Goal: Information Seeking & Learning: Check status

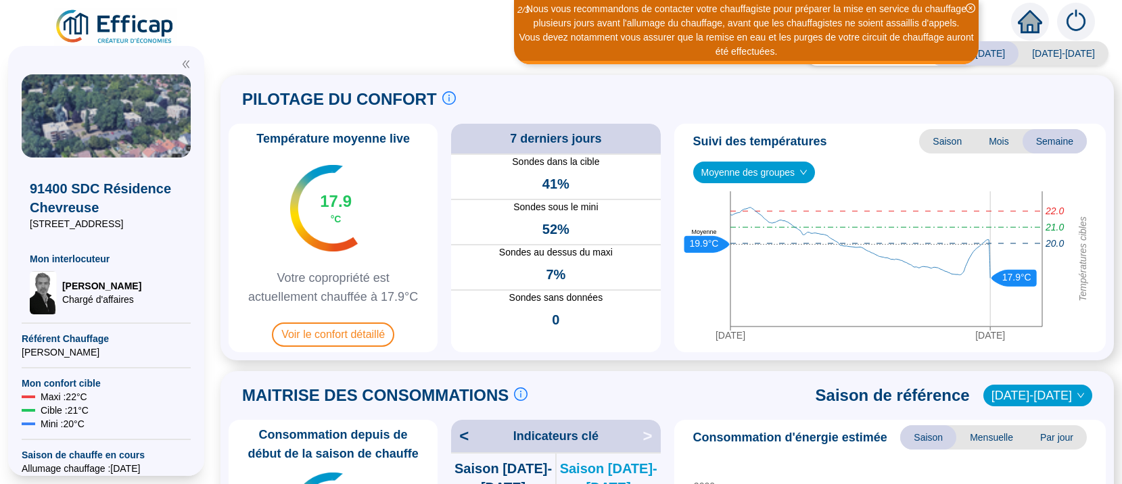
click at [798, 173] on span "Moyenne des groupes" at bounding box center [754, 172] width 106 height 20
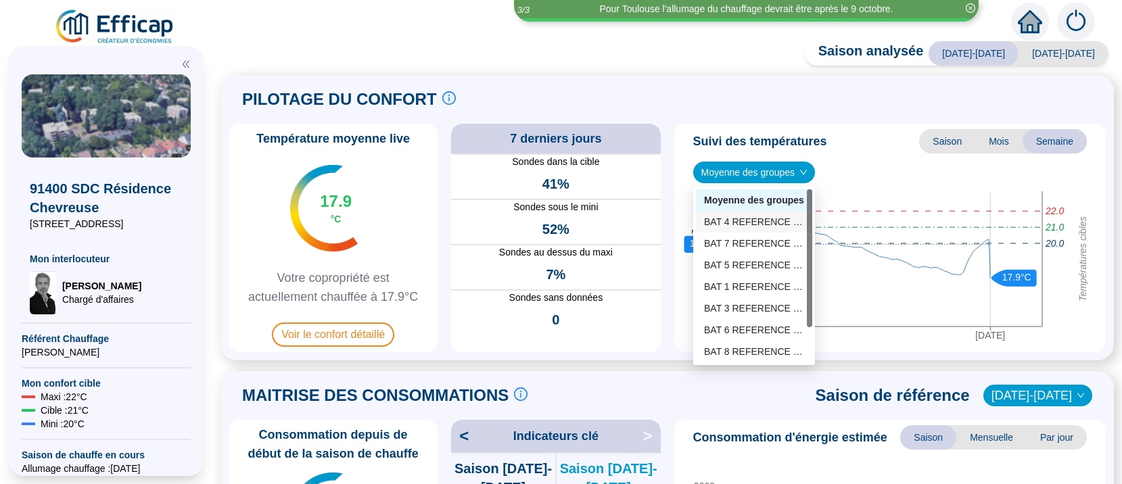
click at [741, 223] on div "BAT 4 REFERENCE (4 sondes)" at bounding box center [754, 222] width 100 height 14
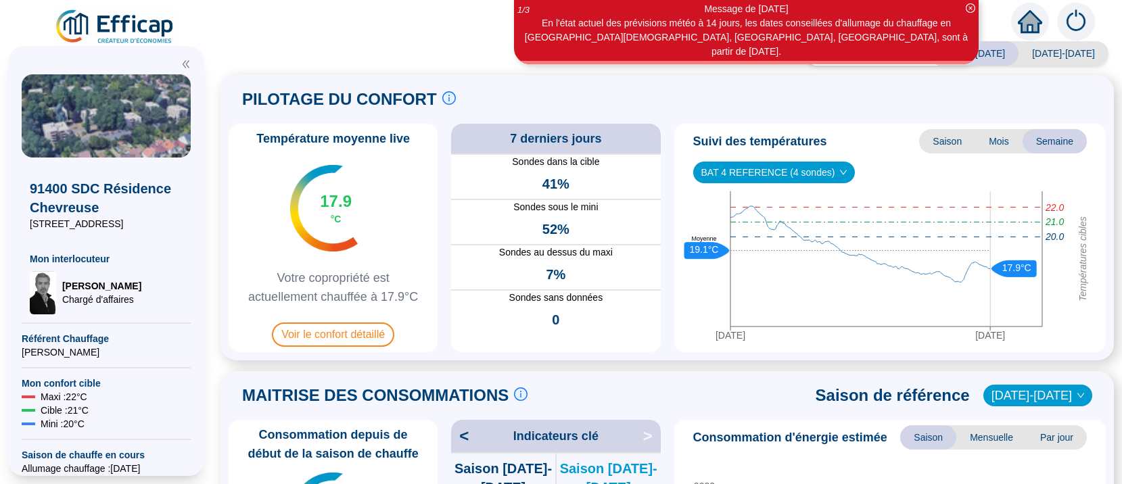
click at [831, 177] on span "BAT 4 REFERENCE (4 sondes)" at bounding box center [774, 172] width 146 height 20
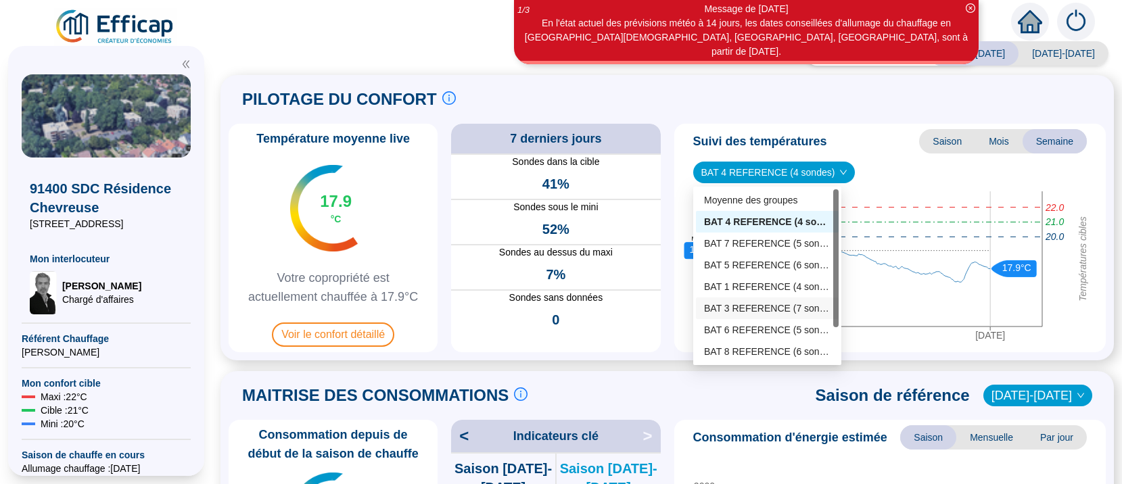
click at [752, 307] on div "BAT 3 REFERENCE (7 sondes)" at bounding box center [767, 309] width 126 height 14
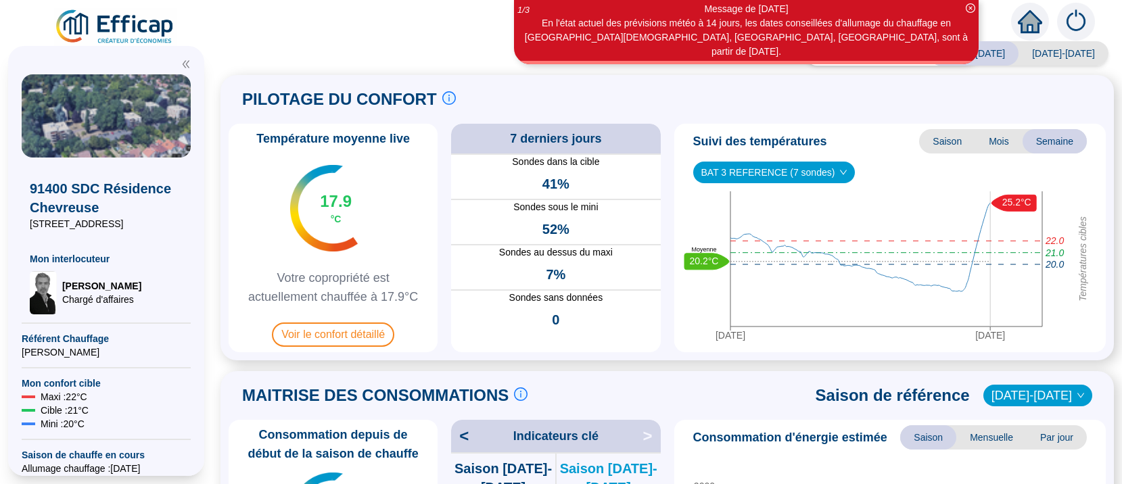
click at [840, 172] on icon "down" at bounding box center [843, 172] width 7 height 5
click at [839, 174] on icon "down" at bounding box center [843, 172] width 8 height 8
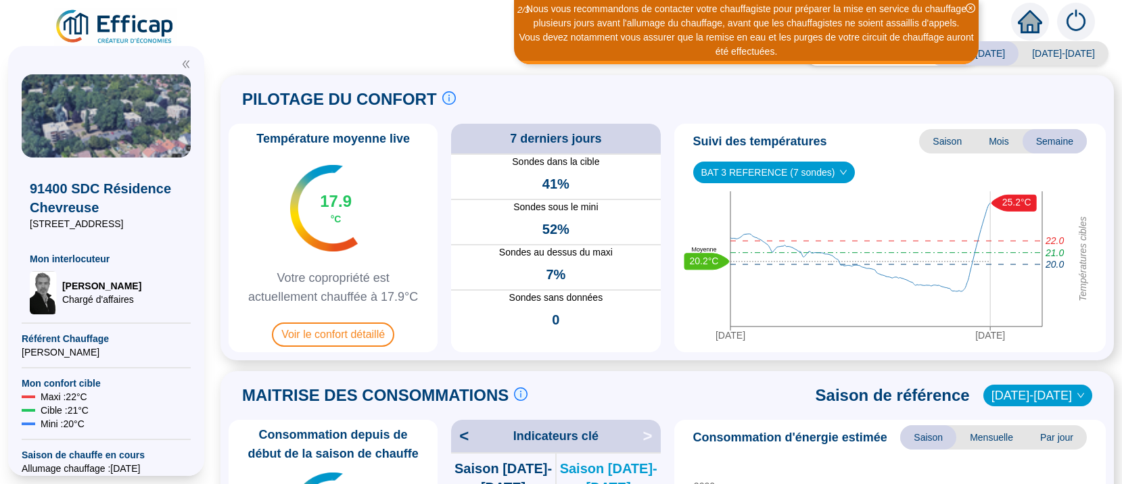
click at [839, 170] on icon "down" at bounding box center [843, 172] width 8 height 8
click at [796, 171] on span "BAT 3 REFERENCE (7 sondes)" at bounding box center [774, 172] width 146 height 20
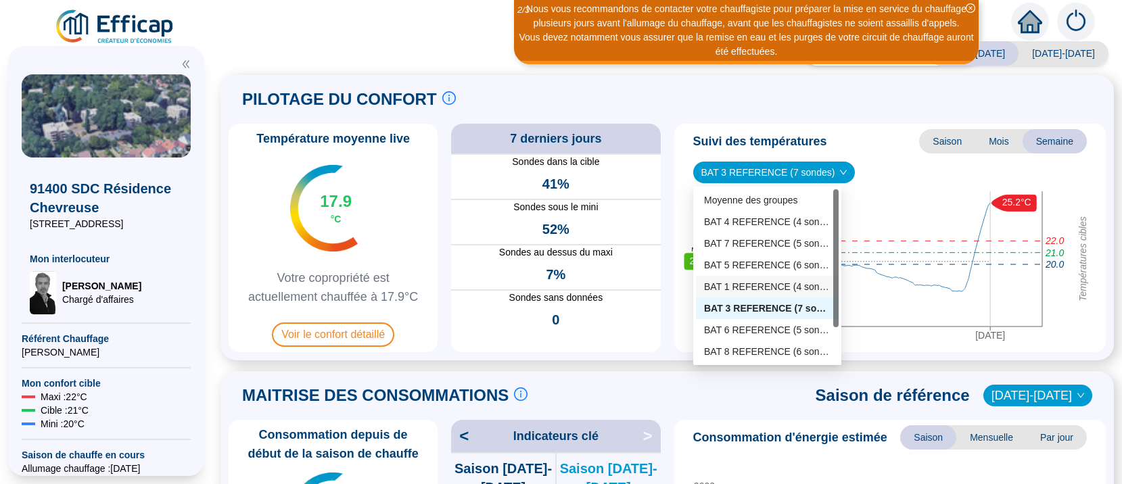
click at [735, 283] on div "BAT 1 REFERENCE (4 sondes)" at bounding box center [767, 287] width 126 height 14
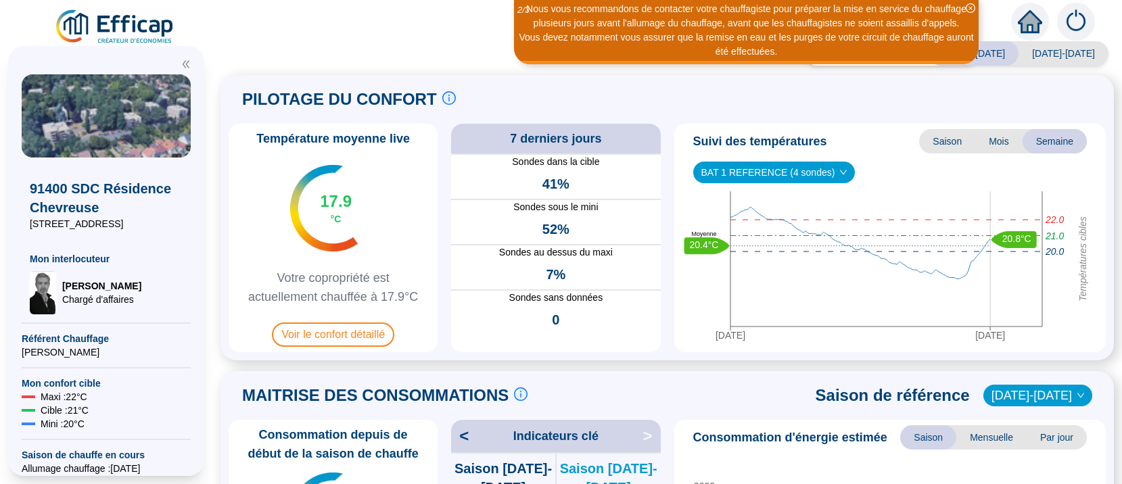
click at [839, 173] on icon "down" at bounding box center [843, 172] width 8 height 8
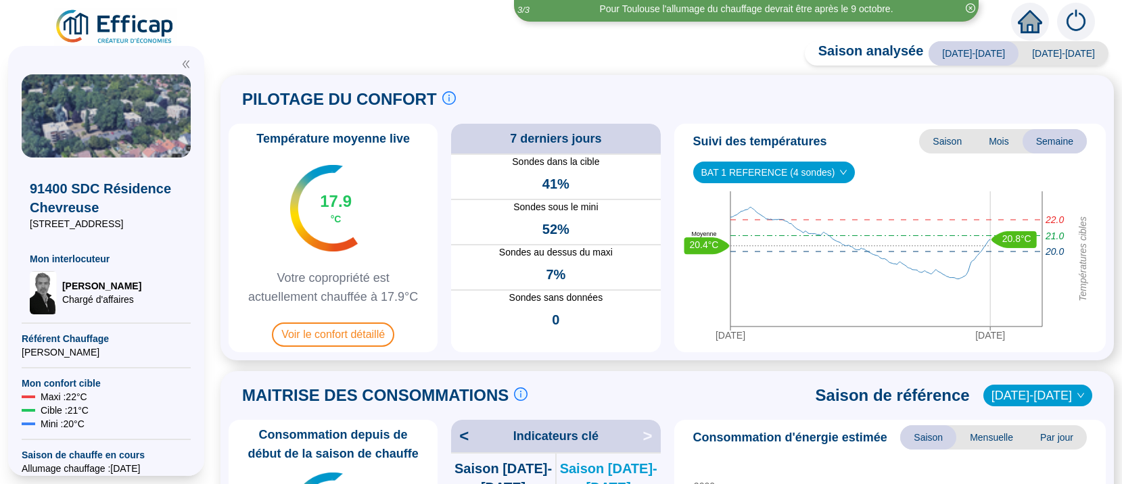
click at [839, 172] on icon "down" at bounding box center [843, 172] width 8 height 8
click at [820, 170] on span "BAT 1 REFERENCE (4 sondes)" at bounding box center [774, 172] width 146 height 20
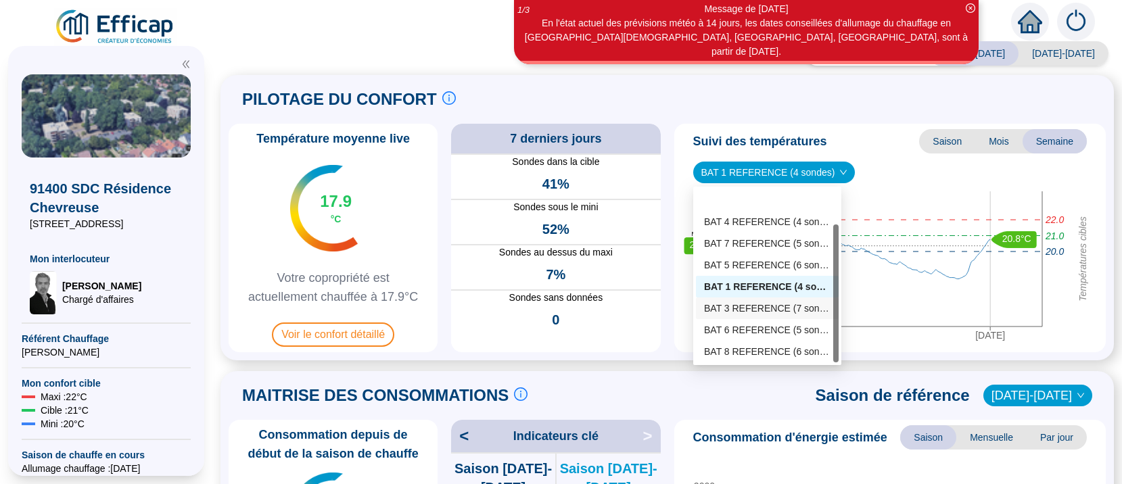
scroll to position [43, 0]
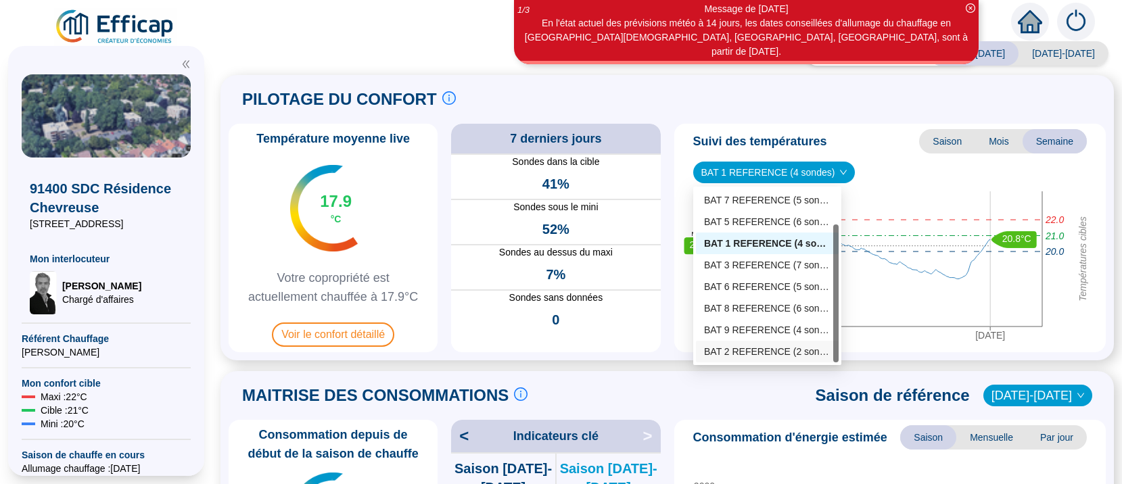
click at [728, 356] on div "BAT 2 REFERENCE (2 sondes)" at bounding box center [767, 352] width 126 height 14
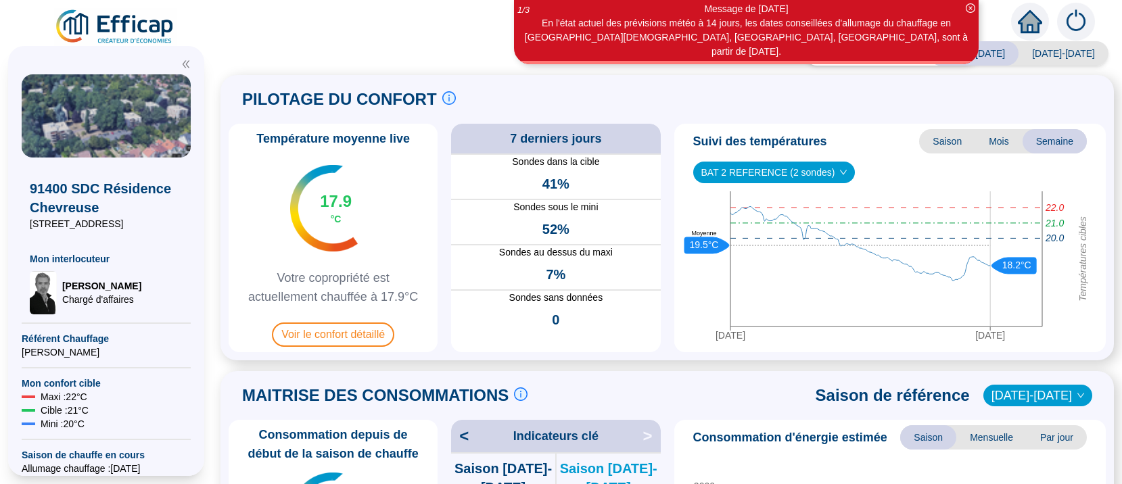
click at [839, 172] on icon "down" at bounding box center [843, 172] width 8 height 8
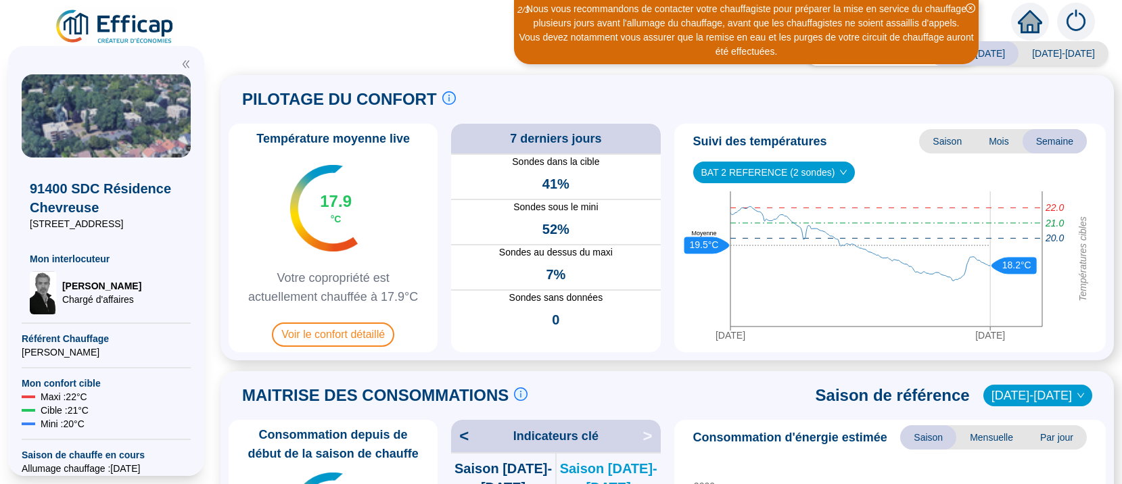
click at [839, 172] on icon "down" at bounding box center [843, 172] width 8 height 8
click at [839, 170] on icon "down" at bounding box center [843, 172] width 8 height 8
click at [879, 162] on div "Suivi des températures Saison Mois Semaine BAT 2 REFERENCE (2 sondes) BAT 2 REF…" at bounding box center [890, 238] width 432 height 229
click at [824, 172] on span "BAT 2 REFERENCE (2 sondes)" at bounding box center [774, 172] width 146 height 20
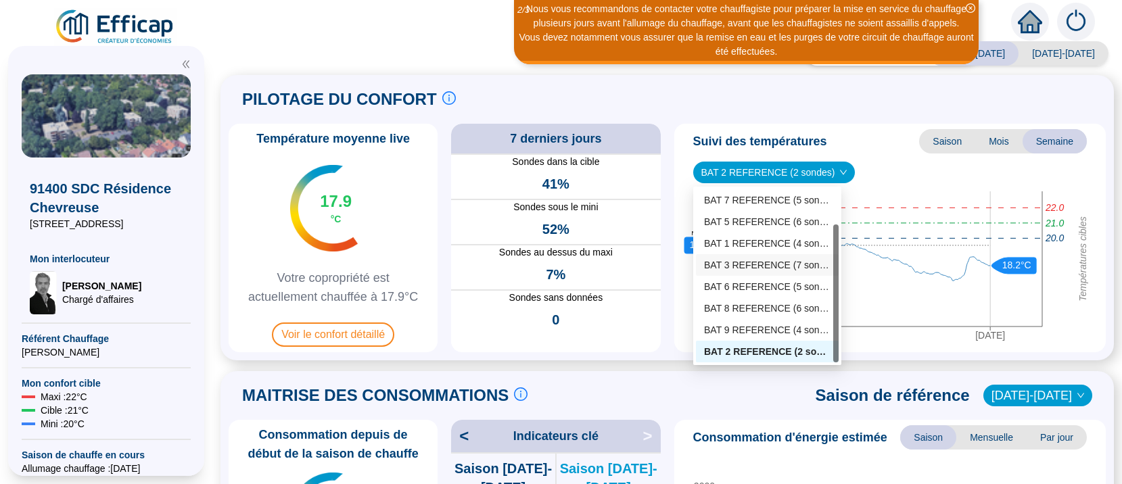
click at [743, 264] on div "BAT 3 REFERENCE (7 sondes)" at bounding box center [767, 265] width 126 height 14
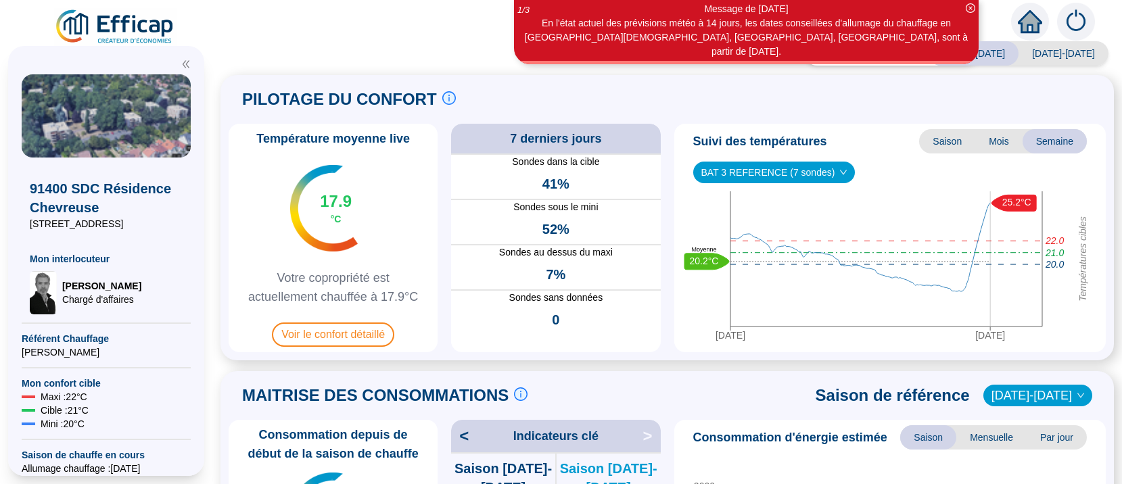
click at [839, 174] on icon "down" at bounding box center [843, 172] width 8 height 8
click at [839, 170] on icon "down" at bounding box center [843, 172] width 8 height 8
click at [871, 159] on div "Suivi des températures Saison Mois Semaine BAT 3 REFERENCE (7 sondes) BAT 3 REF…" at bounding box center [890, 238] width 432 height 229
click at [839, 169] on icon "down" at bounding box center [843, 172] width 8 height 8
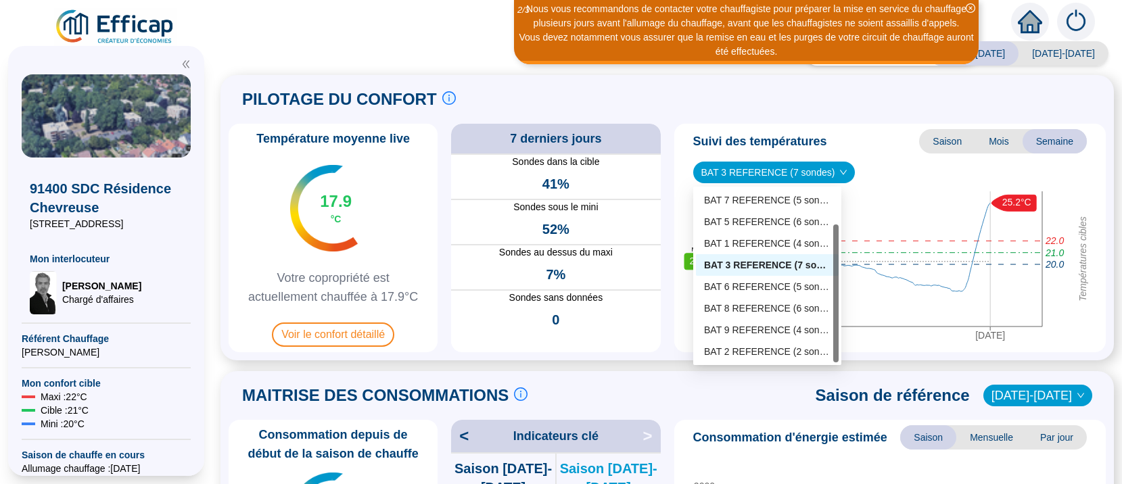
click at [827, 167] on span "BAT 3 REFERENCE (7 sondes)" at bounding box center [774, 172] width 146 height 20
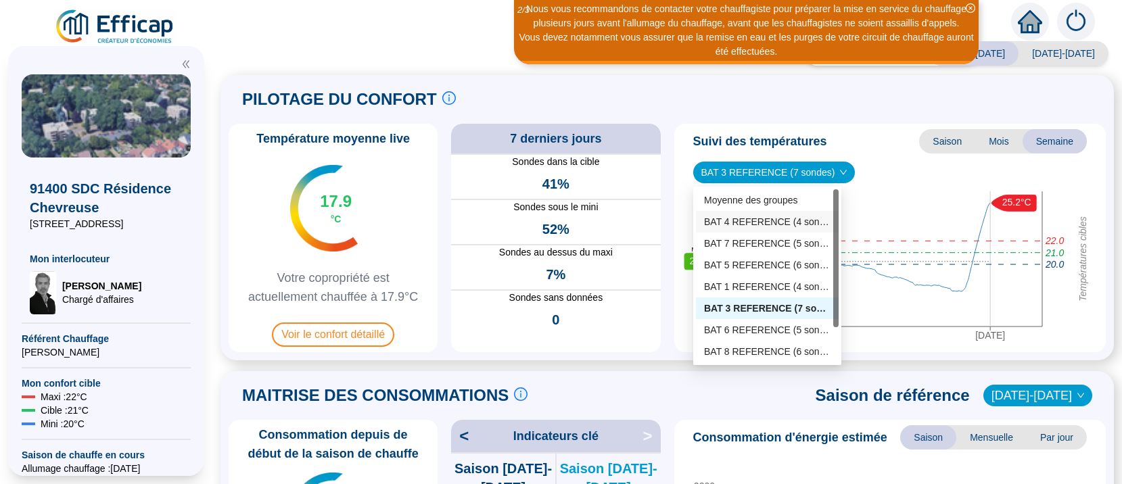
click at [737, 216] on div "BAT 4 REFERENCE (4 sondes)" at bounding box center [767, 222] width 126 height 14
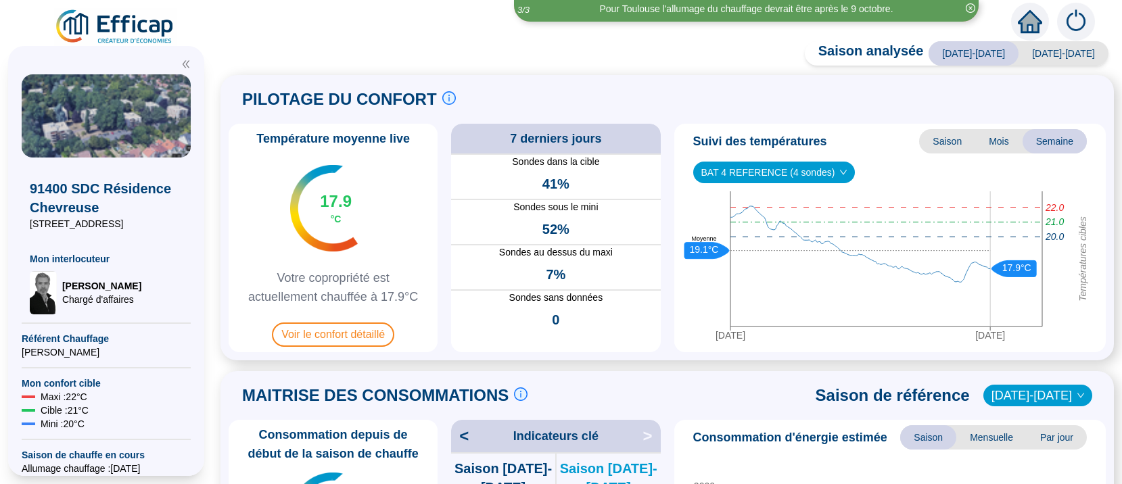
click at [839, 172] on icon "down" at bounding box center [843, 172] width 8 height 8
click at [839, 171] on icon "down" at bounding box center [843, 172] width 8 height 8
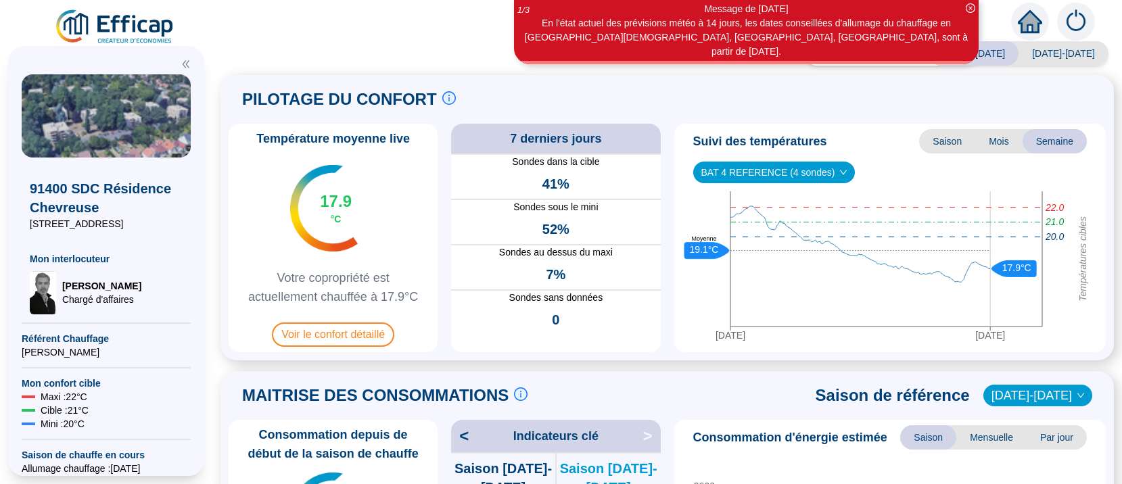
click at [816, 170] on span "BAT 4 REFERENCE (4 sondes)" at bounding box center [774, 172] width 146 height 20
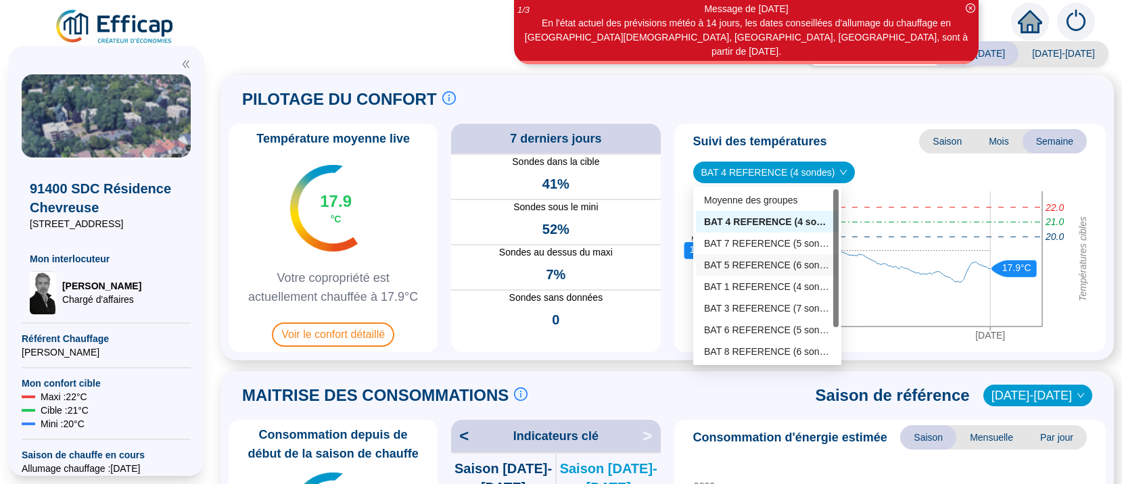
click at [736, 261] on div "BAT 5 REFERENCE (6 sondes)" at bounding box center [767, 265] width 126 height 14
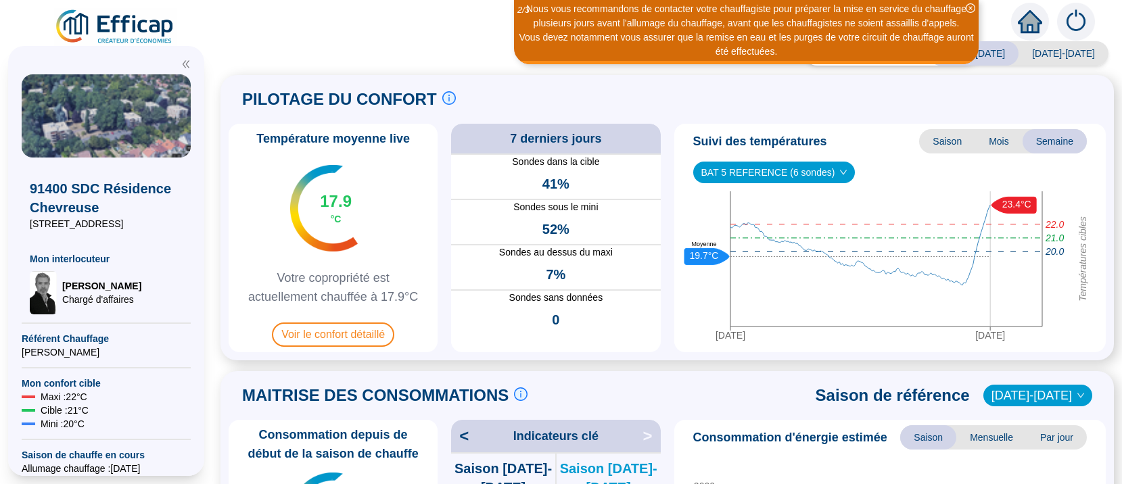
click at [820, 171] on span "BAT 5 REFERENCE (6 sondes)" at bounding box center [774, 172] width 146 height 20
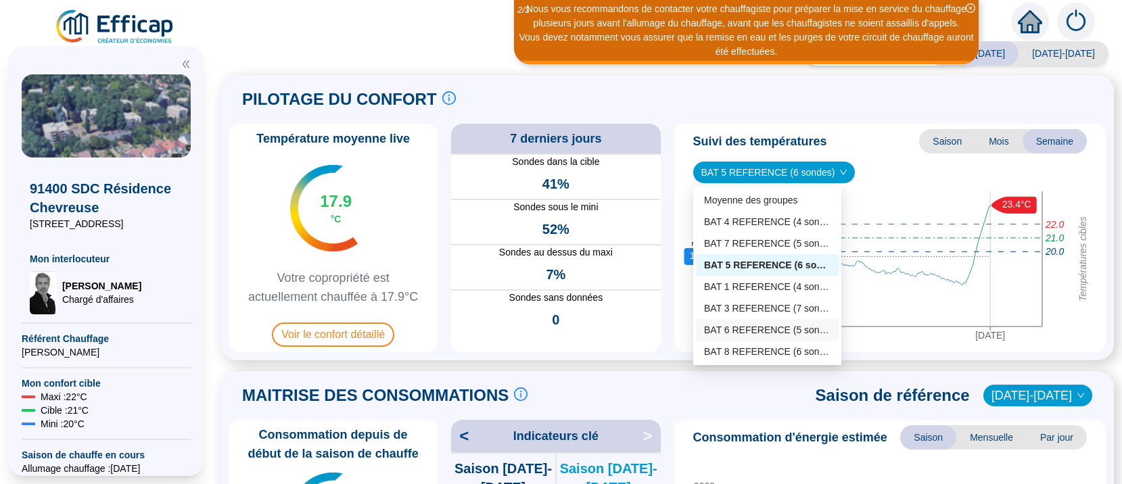
click at [732, 325] on div "BAT 6 REFERENCE (5 sondes)" at bounding box center [767, 330] width 126 height 14
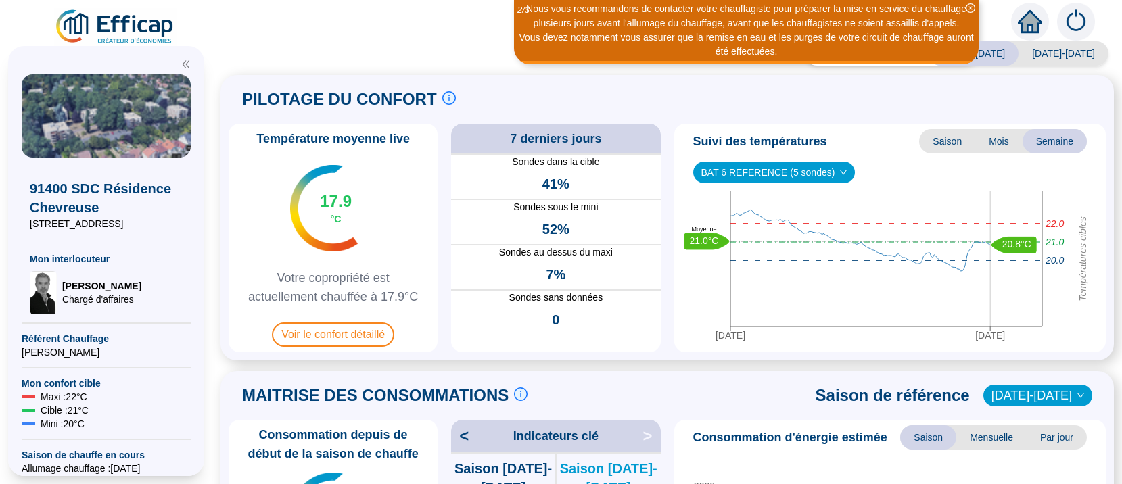
click at [839, 169] on icon "down" at bounding box center [843, 172] width 8 height 8
click at [840, 172] on icon "down" at bounding box center [843, 172] width 7 height 5
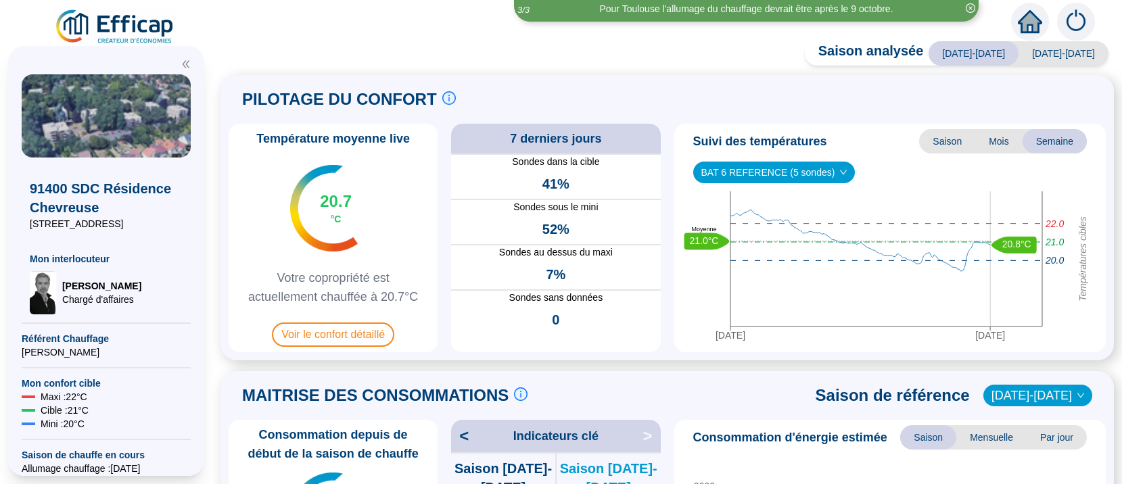
click at [840, 172] on icon "down" at bounding box center [843, 172] width 7 height 5
click at [839, 171] on icon "down" at bounding box center [843, 172] width 8 height 8
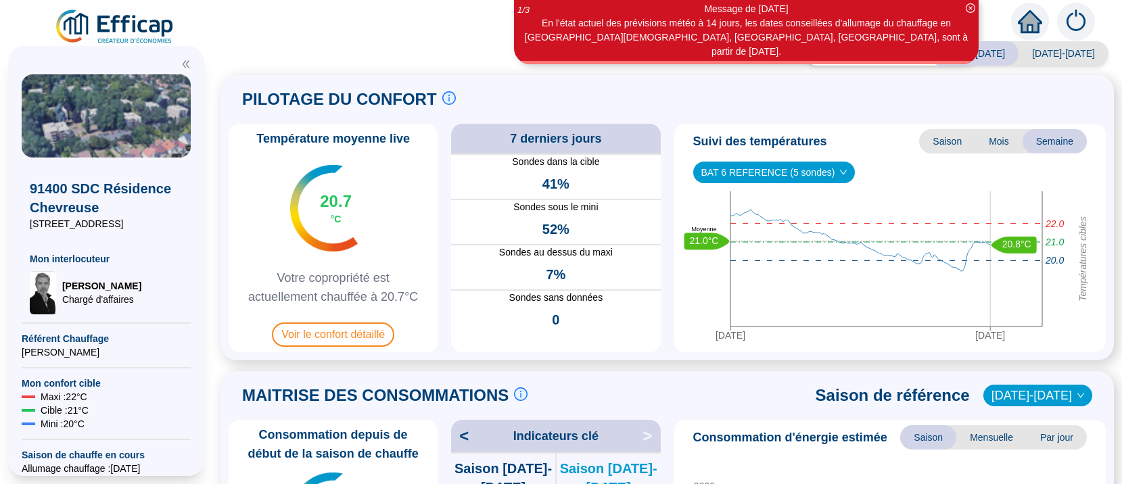
click at [839, 170] on icon "down" at bounding box center [843, 172] width 8 height 8
click at [770, 166] on span "BAT 6 REFERENCE (5 sondes)" at bounding box center [774, 172] width 146 height 20
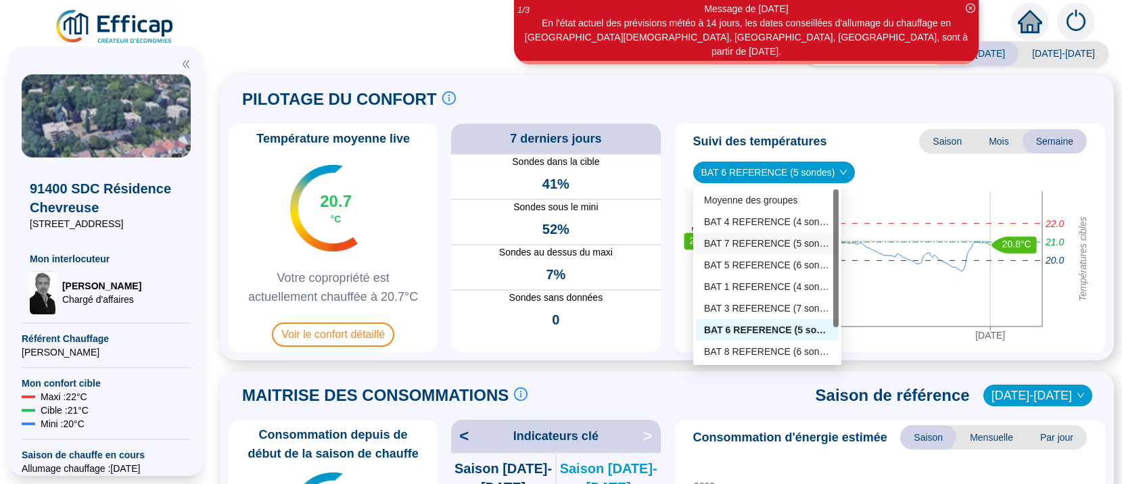
click at [747, 240] on div "BAT 7 REFERENCE (5 sondes)" at bounding box center [767, 244] width 126 height 14
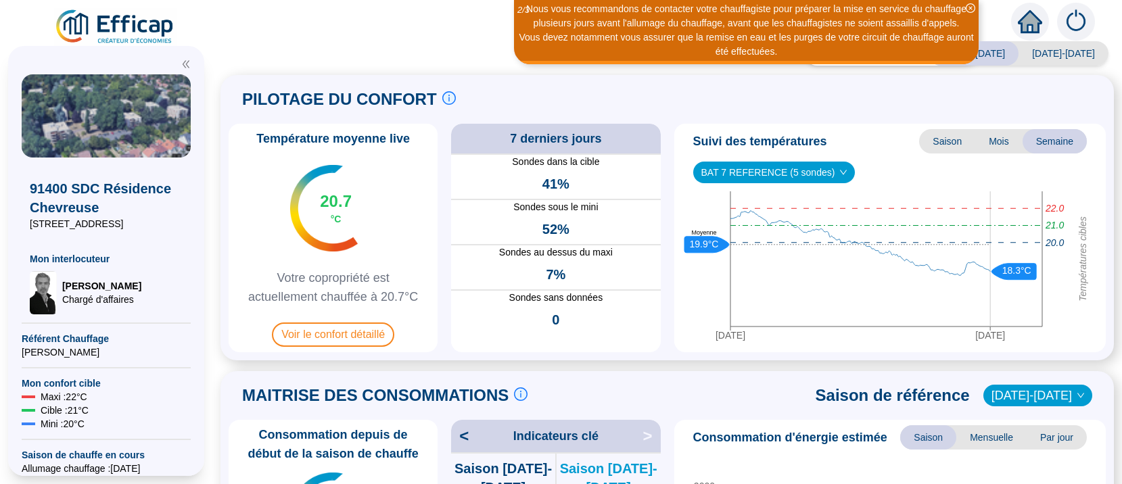
click at [824, 175] on span "BAT 7 REFERENCE (5 sondes)" at bounding box center [774, 172] width 146 height 20
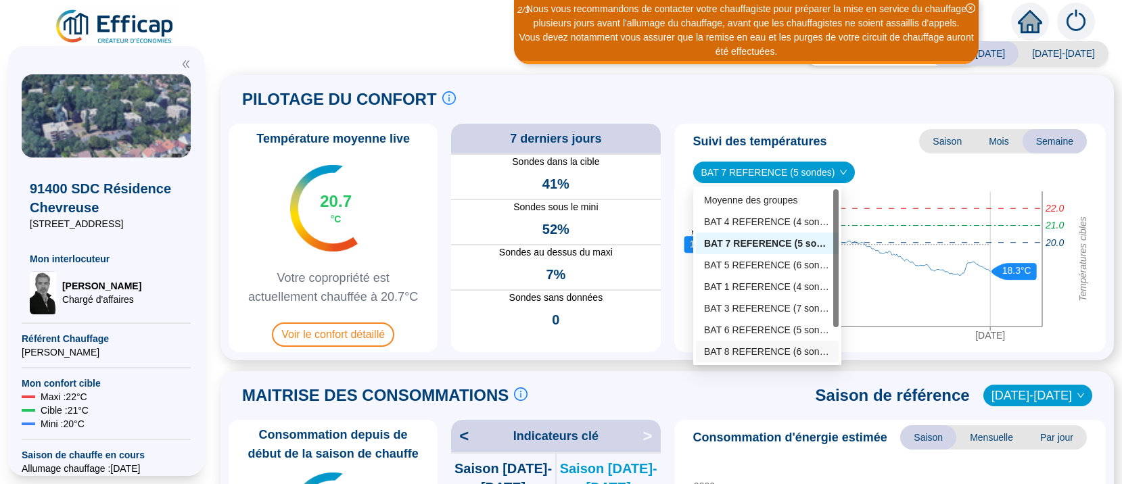
click at [753, 351] on div "BAT 8 REFERENCE (6 sondes)" at bounding box center [767, 352] width 126 height 14
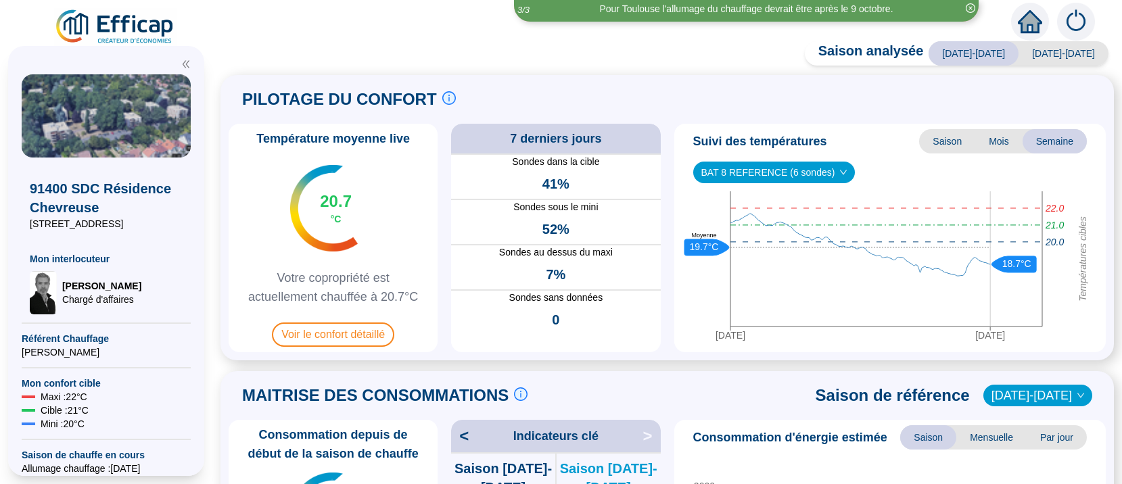
click at [824, 172] on span "BAT 8 REFERENCE (6 sondes)" at bounding box center [774, 172] width 146 height 20
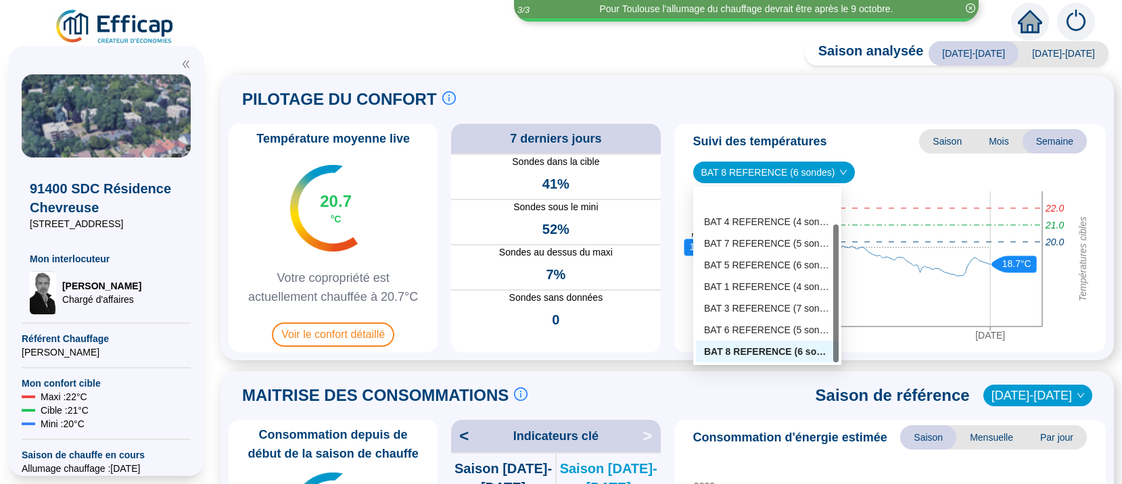
scroll to position [43, 0]
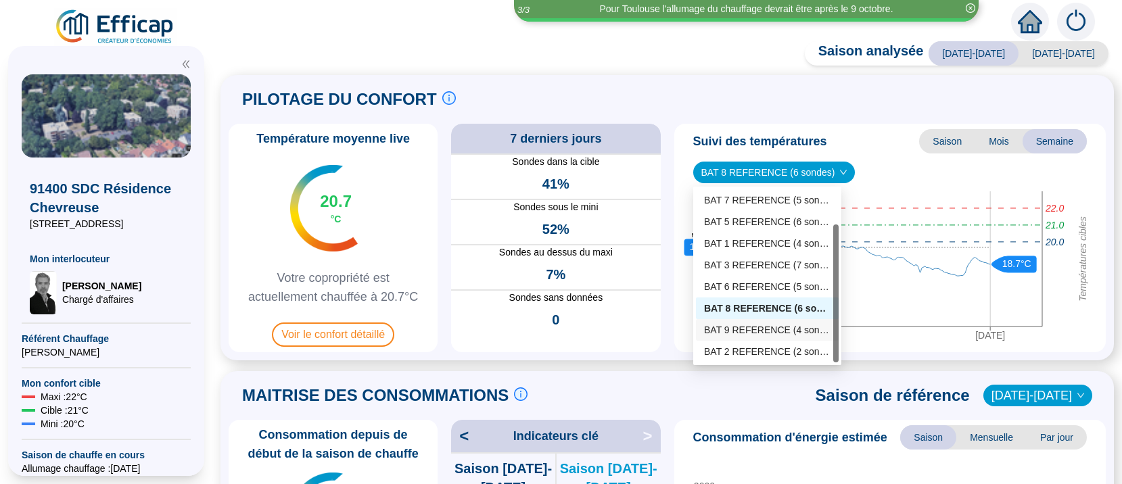
click at [762, 329] on div "BAT 9 REFERENCE (4 sondes)" at bounding box center [767, 330] width 126 height 14
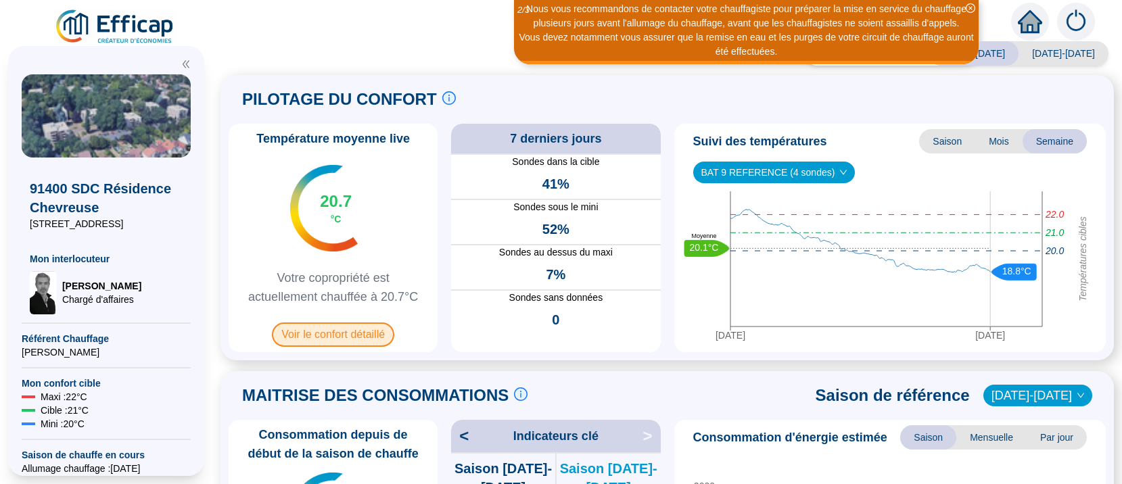
click at [347, 340] on span "Voir le confort détaillé" at bounding box center [333, 335] width 122 height 24
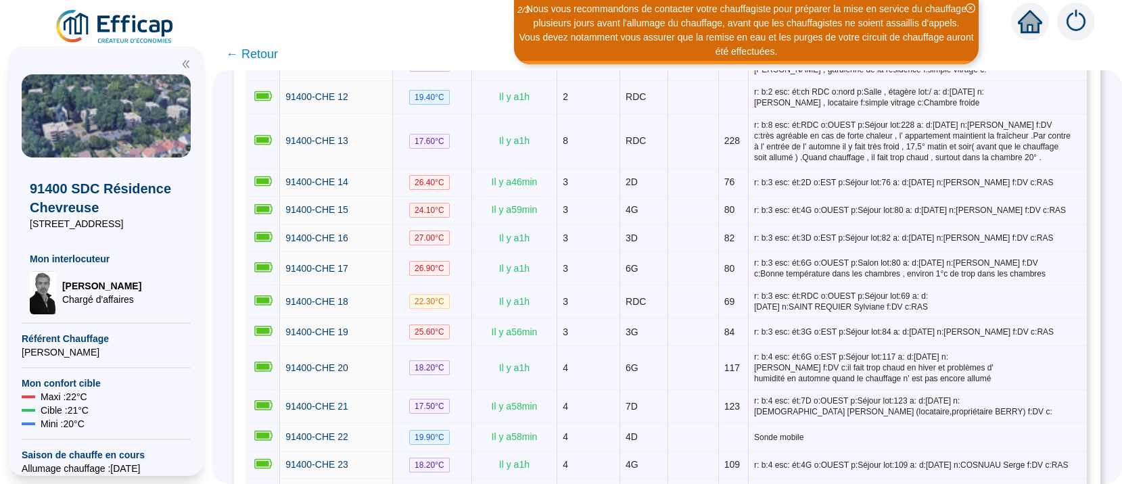
scroll to position [170, 0]
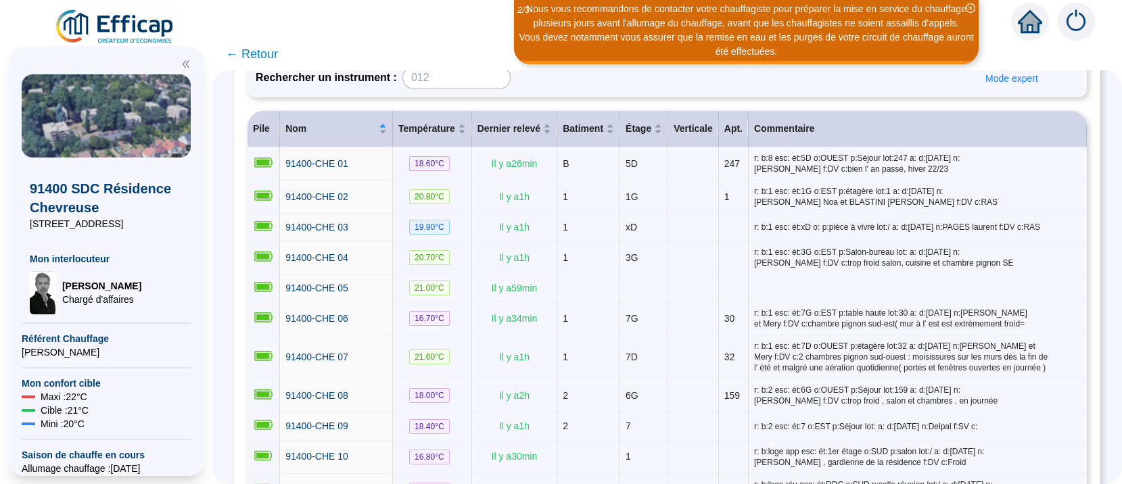
click at [261, 53] on span "← Retour" at bounding box center [252, 54] width 52 height 19
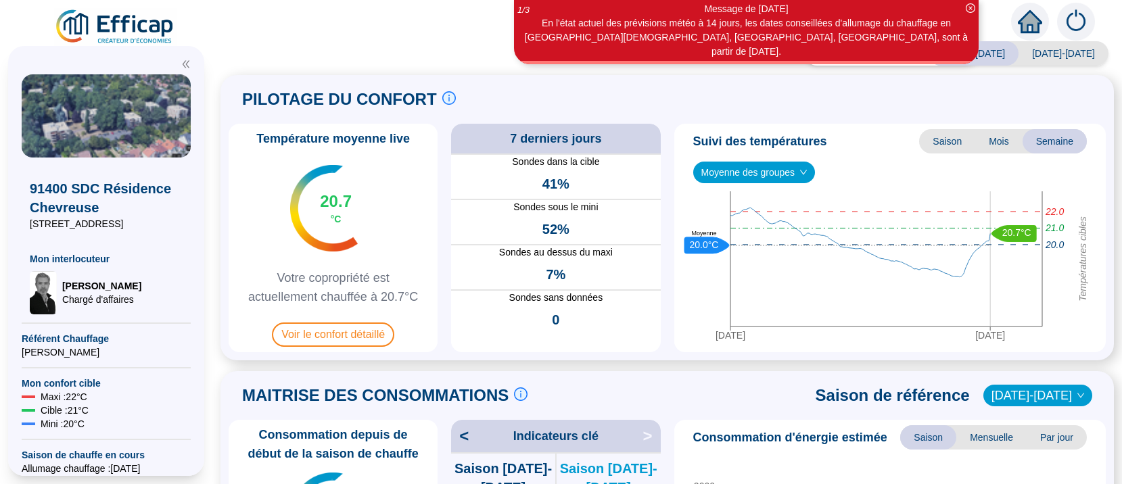
scroll to position [341, 0]
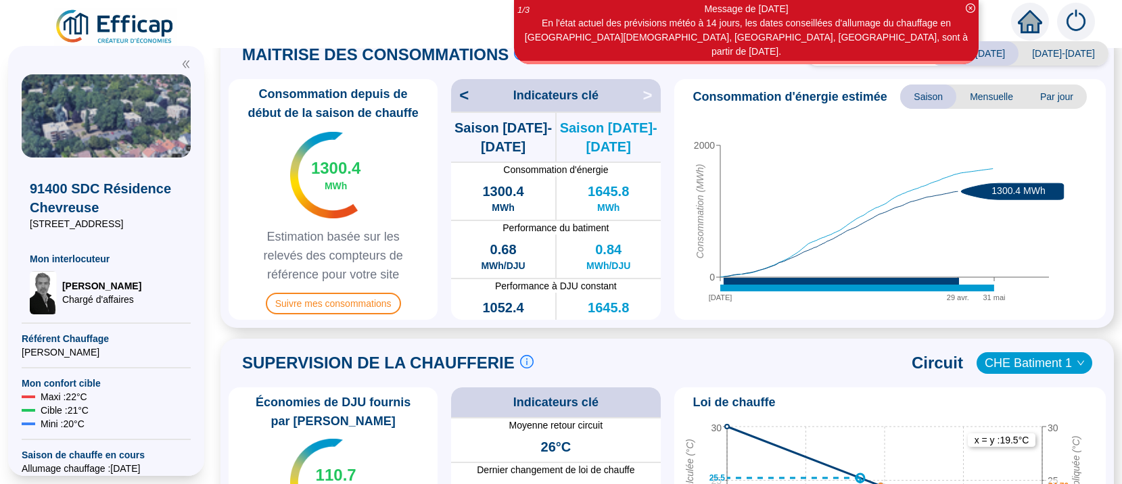
click at [912, 193] on text "1300.4 MWh" at bounding box center [1018, 190] width 53 height 11
click at [912, 361] on icon "down" at bounding box center [1080, 363] width 7 height 5
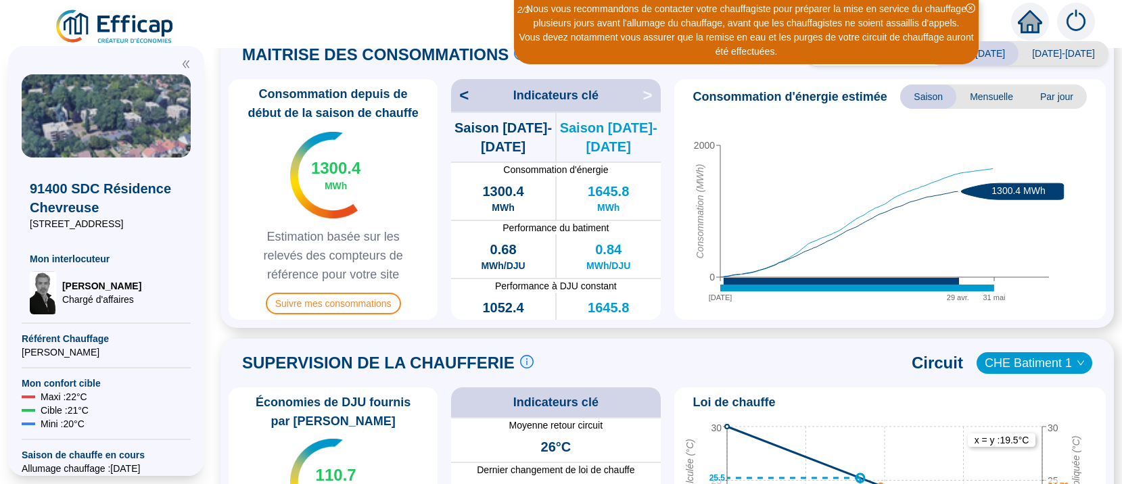
click at [912, 353] on span "CHE Batiment 1" at bounding box center [1034, 363] width 99 height 20
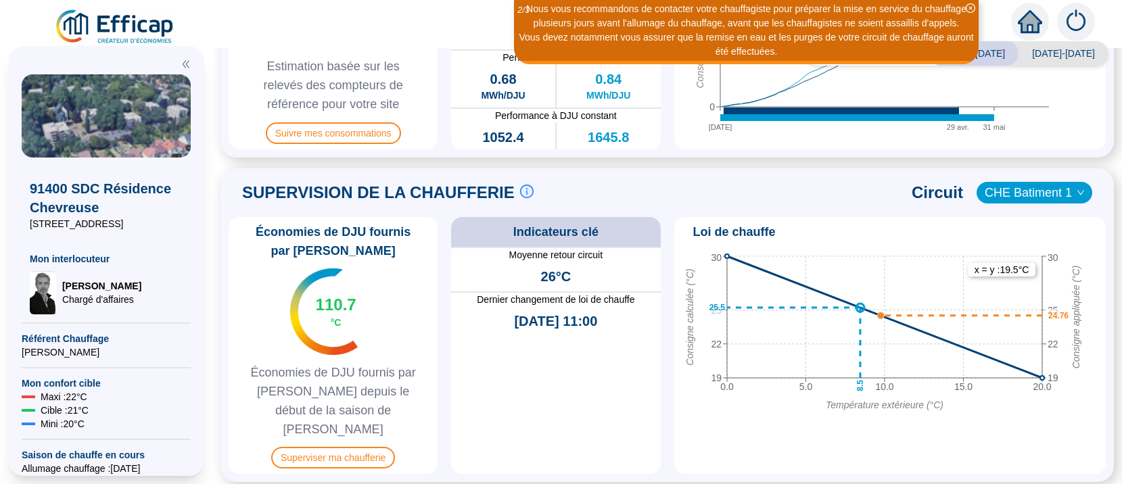
click at [912, 193] on span "CHE Batiment 1" at bounding box center [1034, 193] width 99 height 20
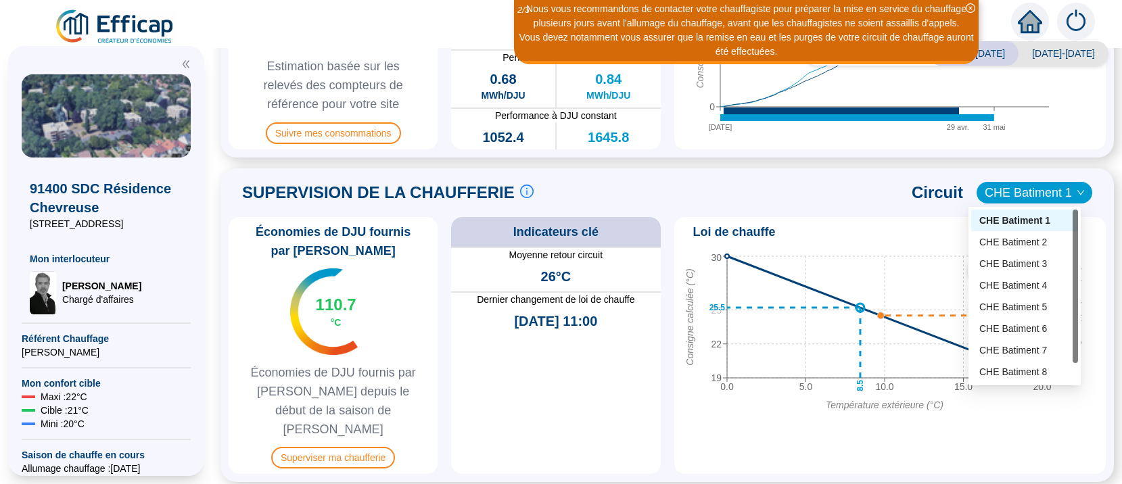
click at [912, 193] on span "CHE Batiment 1" at bounding box center [1034, 193] width 99 height 20
click at [912, 288] on div "CHE Batiment 4" at bounding box center [1024, 286] width 91 height 14
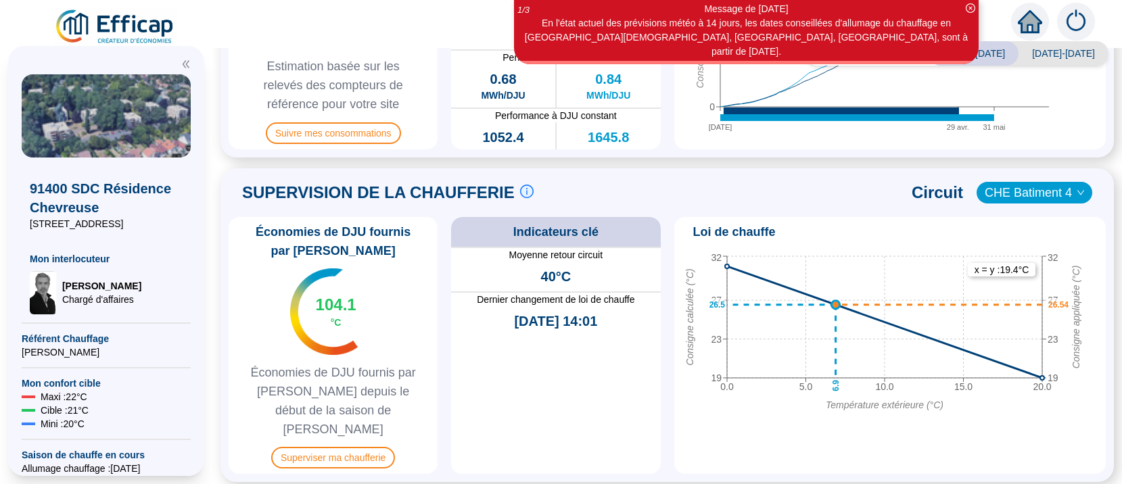
click at [876, 408] on div "0.0 5.0 10.0 15.0 20.0 Température extérieure (°C) 19 23 27 32 Consigne calculé…" at bounding box center [890, 359] width 421 height 219
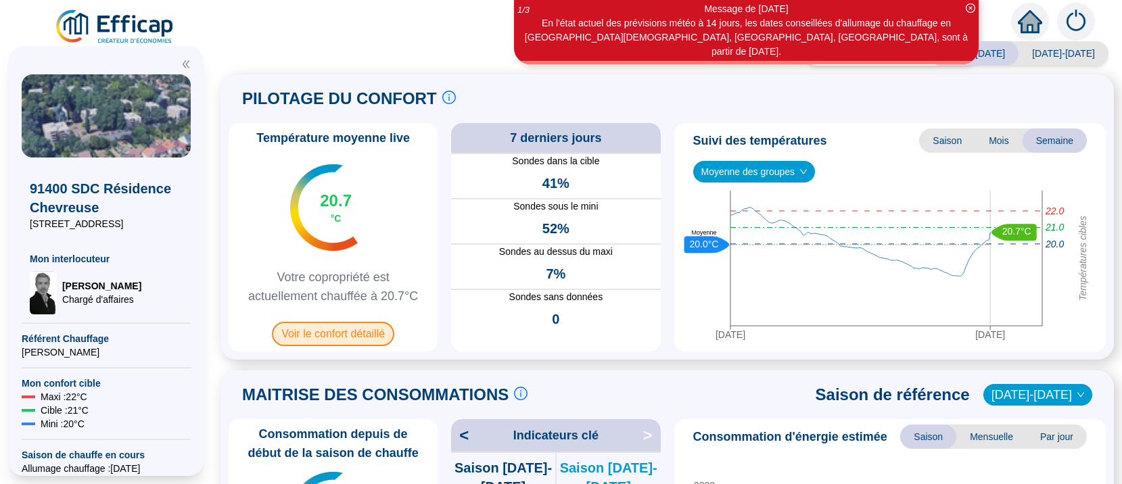
scroll to position [0, 0]
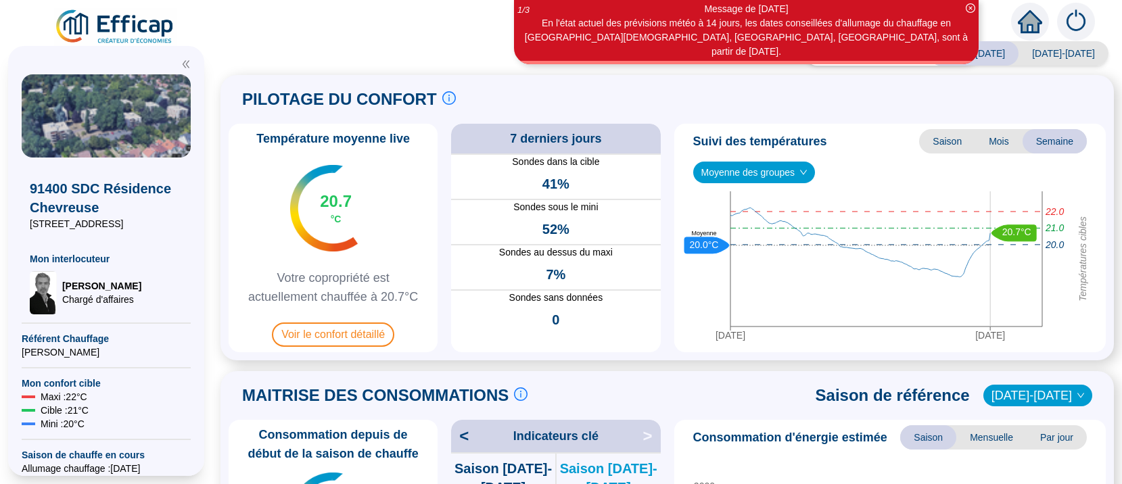
click at [753, 89] on div "PILOTAGE DU CONFORT Le pilotage du confort est fondamental pour le confort de t…" at bounding box center [667, 99] width 877 height 32
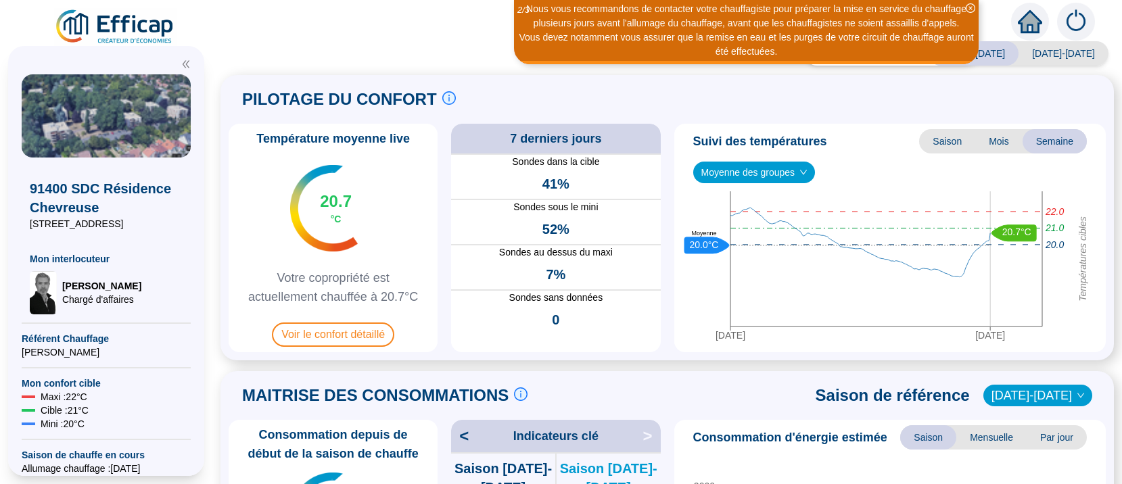
click at [779, 177] on span "Moyenne des groupes" at bounding box center [754, 172] width 106 height 20
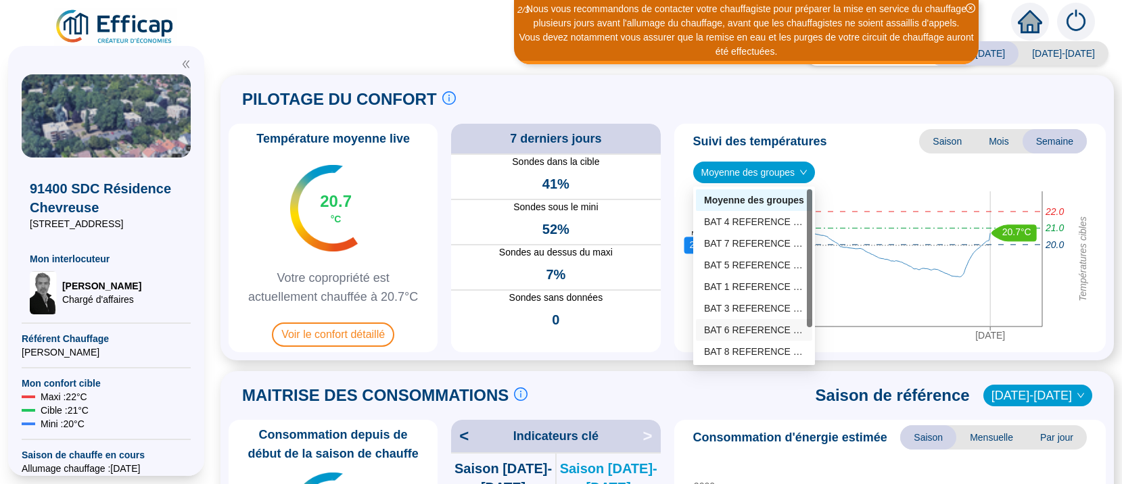
scroll to position [43, 0]
click at [744, 309] on div "BAT 8 REFERENCE (6 sondes)" at bounding box center [754, 309] width 100 height 14
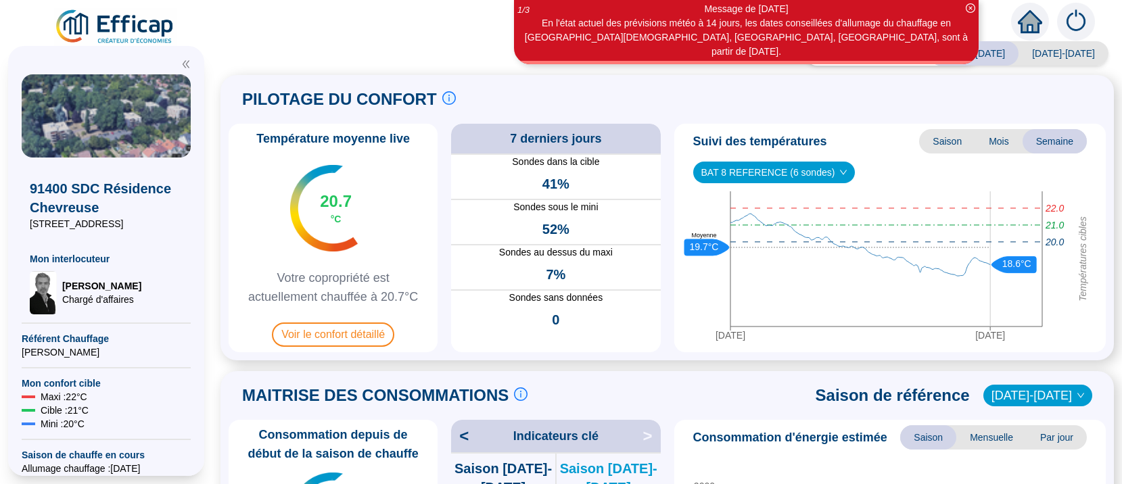
click at [840, 172] on icon "down" at bounding box center [843, 172] width 7 height 5
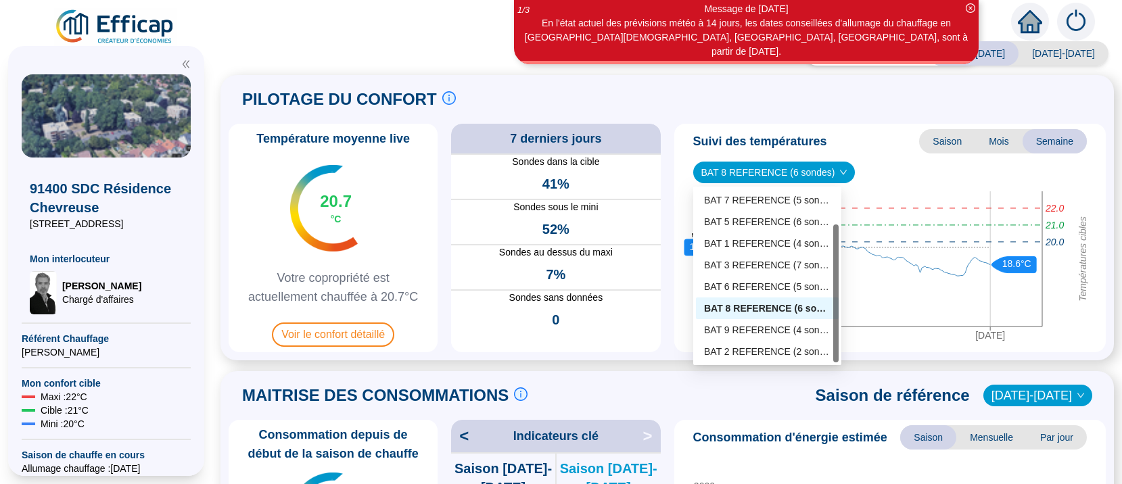
click at [731, 165] on span "BAT 8 REFERENCE (6 sondes)" at bounding box center [774, 172] width 146 height 20
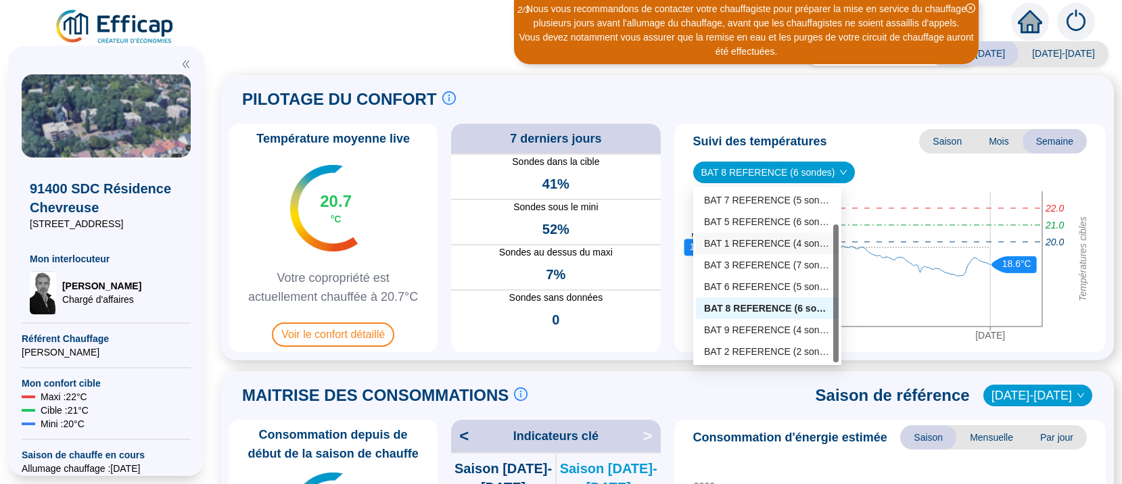
click at [737, 246] on div "BAT 1 REFERENCE (4 sondes)" at bounding box center [767, 244] width 126 height 14
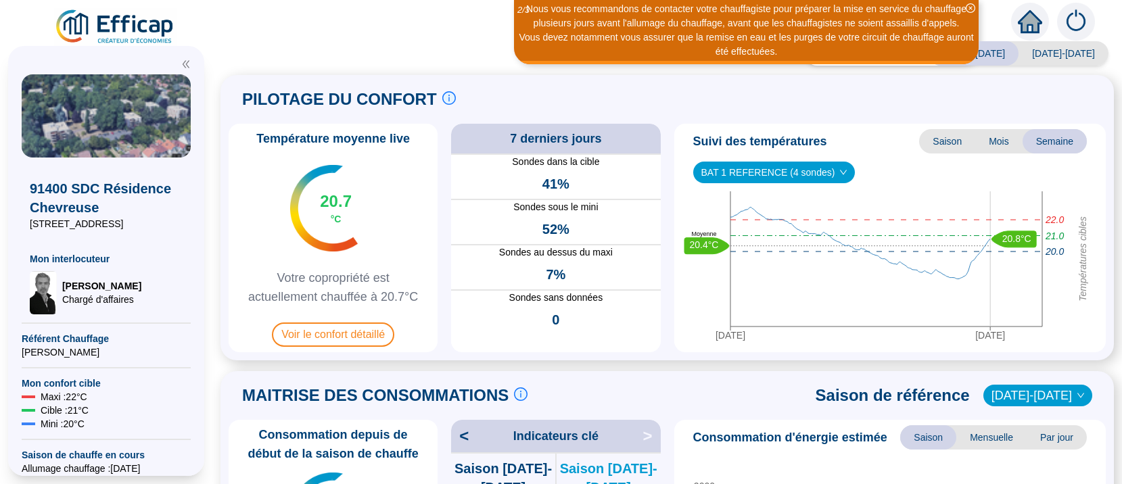
click at [747, 172] on span "BAT 1 REFERENCE (4 sondes)" at bounding box center [774, 172] width 146 height 20
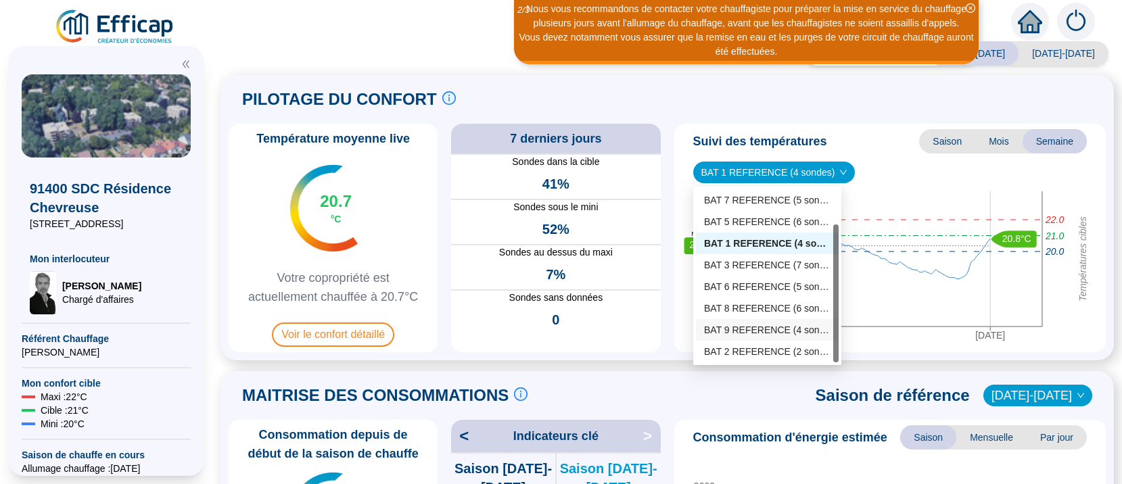
click at [737, 328] on div "BAT 9 REFERENCE (4 sondes)" at bounding box center [767, 330] width 126 height 14
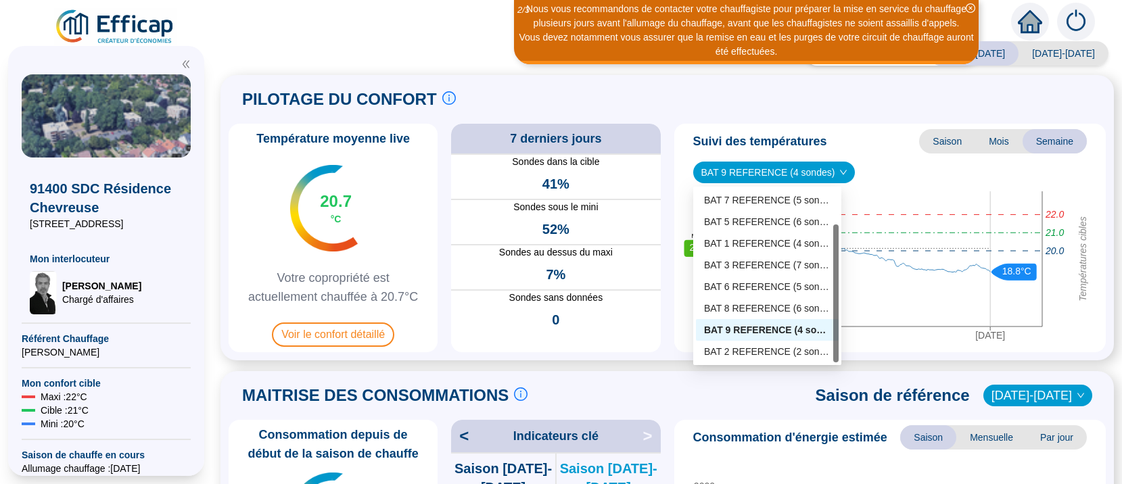
click at [754, 171] on span "BAT 9 REFERENCE (4 sondes)" at bounding box center [774, 172] width 146 height 20
click at [746, 198] on div "BAT 7 REFERENCE (5 sondes)" at bounding box center [767, 200] width 126 height 14
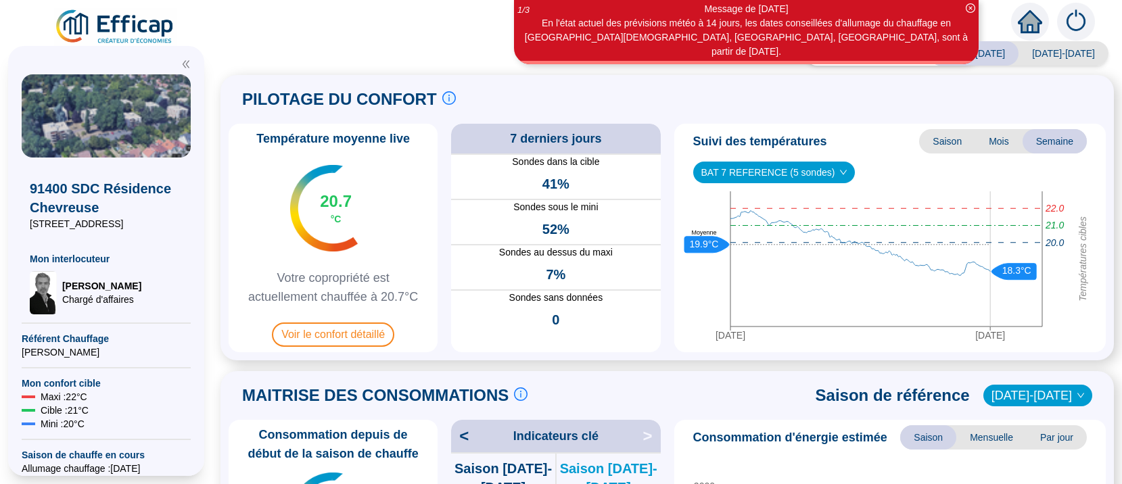
click at [753, 175] on span "BAT 7 REFERENCE (5 sondes)" at bounding box center [774, 172] width 146 height 20
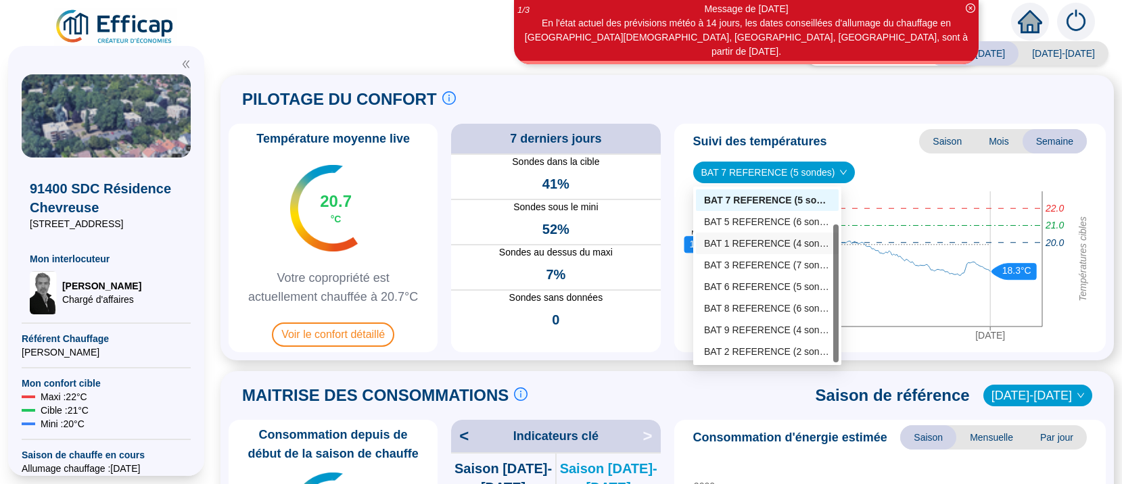
scroll to position [0, 0]
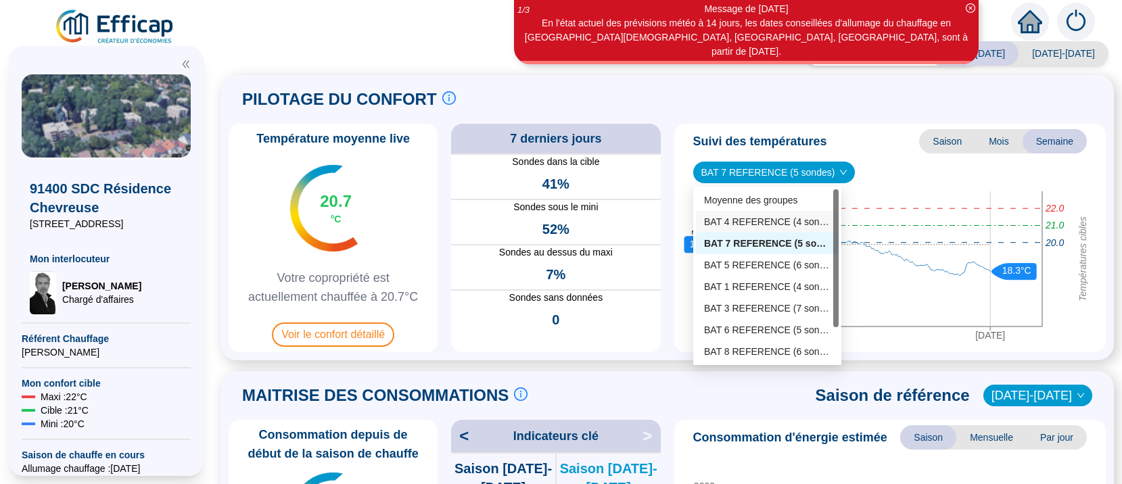
click at [743, 220] on div "BAT 4 REFERENCE (4 sondes)" at bounding box center [767, 222] width 126 height 14
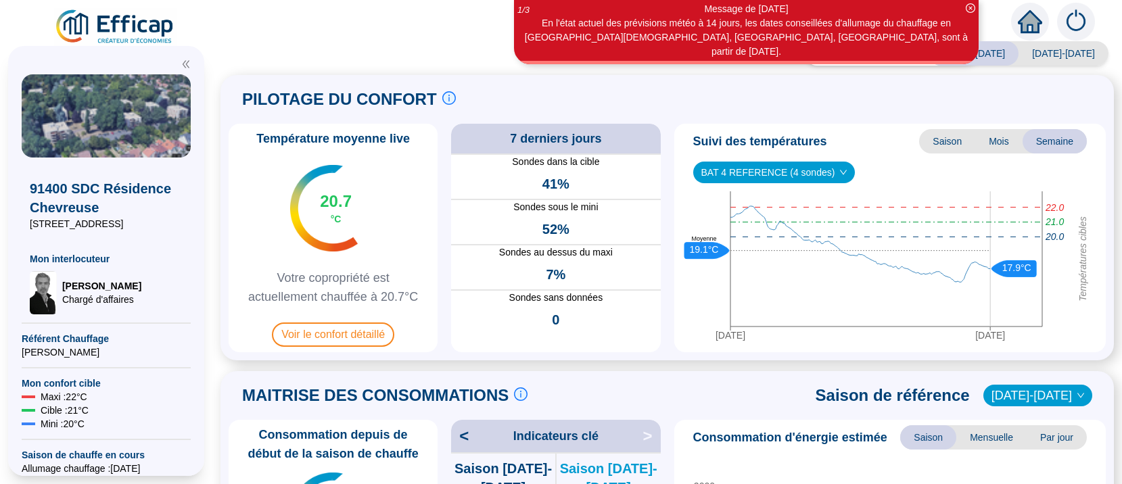
click at [725, 173] on span "BAT 4 REFERENCE (4 sondes)" at bounding box center [774, 172] width 146 height 20
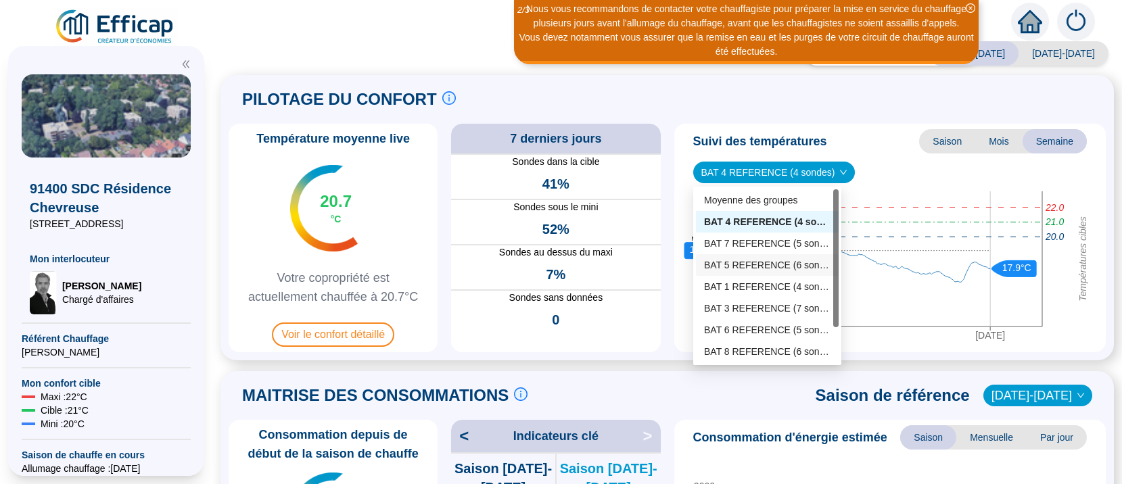
click at [741, 266] on div "BAT 5 REFERENCE (6 sondes)" at bounding box center [767, 265] width 126 height 14
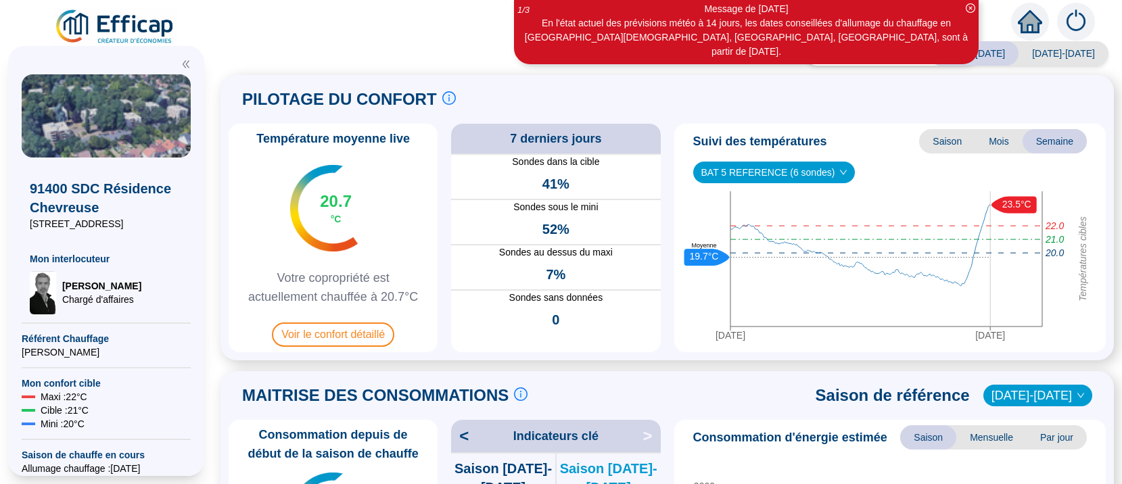
click at [786, 175] on span "BAT 5 REFERENCE (6 sondes)" at bounding box center [774, 172] width 146 height 20
click at [839, 175] on icon "down" at bounding box center [843, 172] width 8 height 8
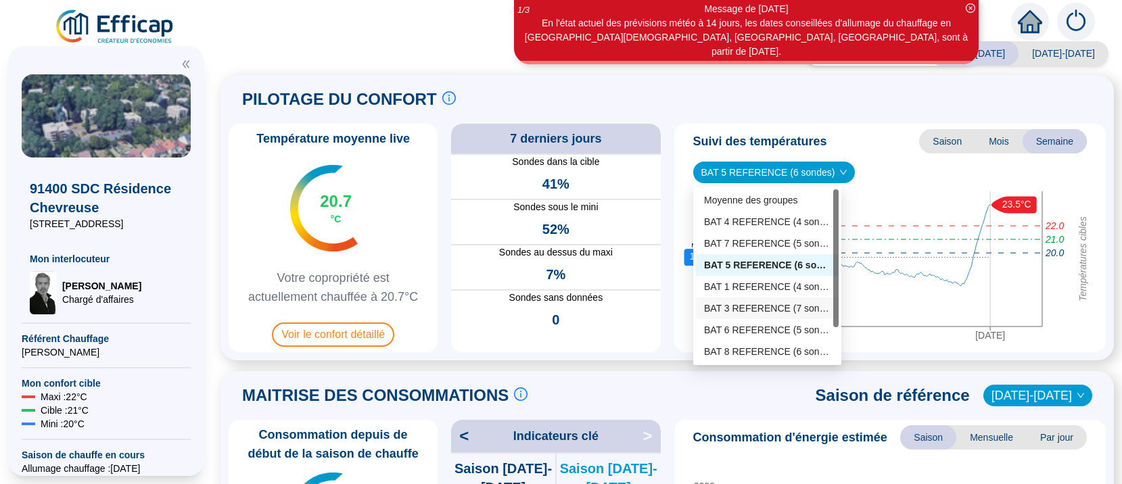
scroll to position [43, 0]
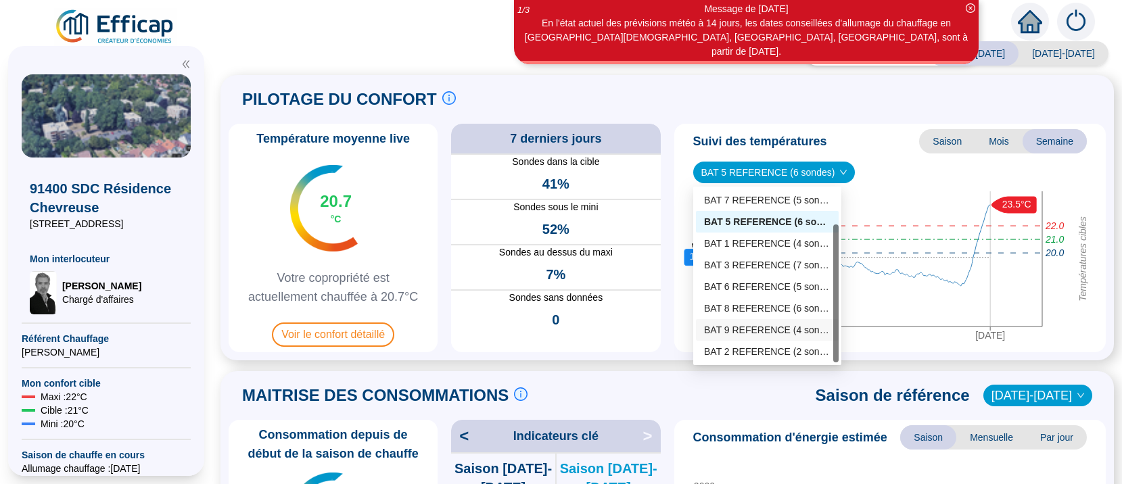
click at [751, 329] on div "BAT 9 REFERENCE (4 sondes)" at bounding box center [767, 330] width 126 height 14
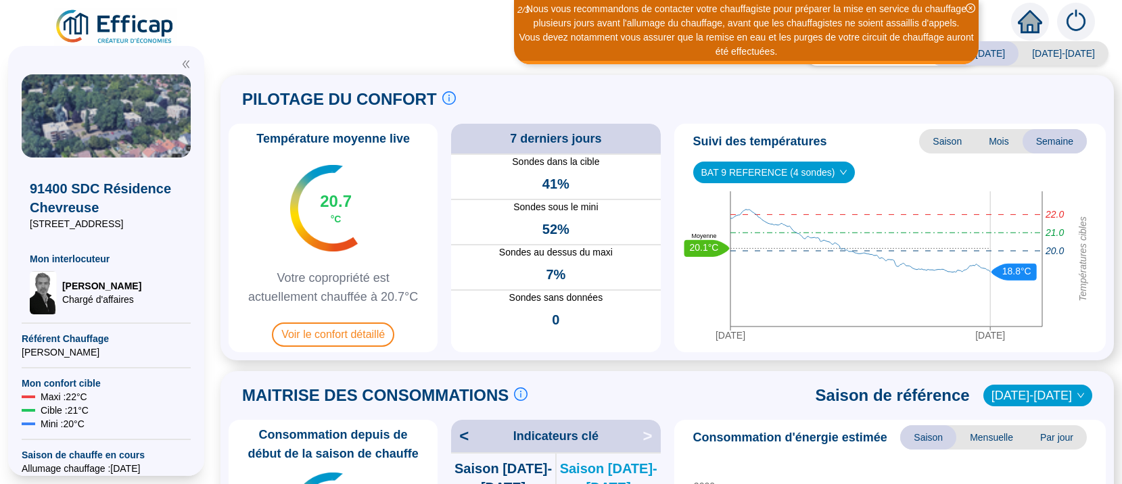
click at [810, 172] on span "BAT 9 REFERENCE (4 sondes)" at bounding box center [774, 172] width 146 height 20
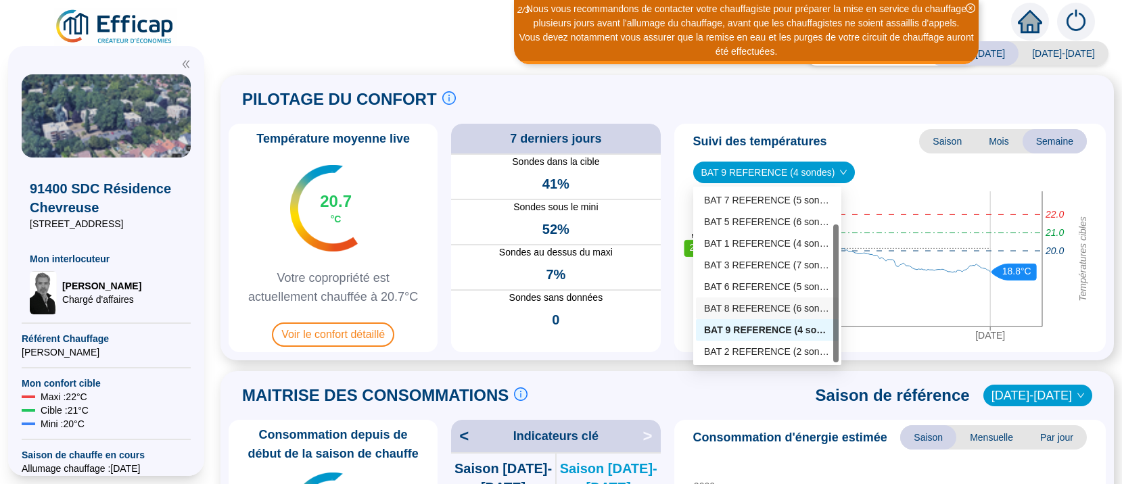
click at [749, 307] on div "BAT 8 REFERENCE (6 sondes)" at bounding box center [767, 309] width 126 height 14
click at [787, 308] on icon "[DATE] [DATE] Températures cibles 21.0 22.0 20.0 18.8°C 20.1°C Moyenne" at bounding box center [885, 269] width 410 height 156
click at [759, 306] on icon "[DATE] [DATE] Températures cibles 21.0 22.0 20.0 18.8°C 20.1°C Moyenne" at bounding box center [885, 269] width 410 height 156
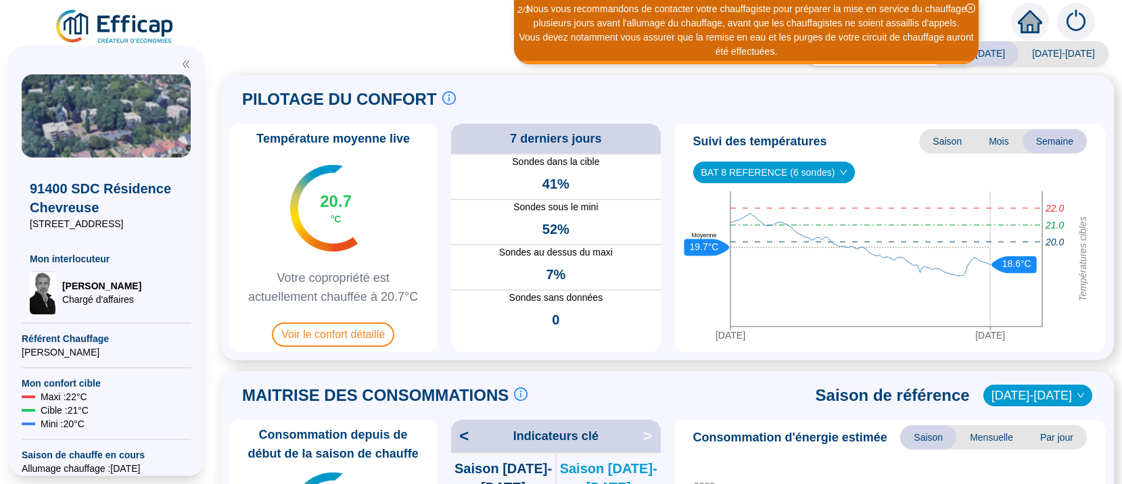
click at [338, 338] on span "Voir le confort détaillé" at bounding box center [333, 335] width 122 height 24
